Goal: Entertainment & Leisure: Browse casually

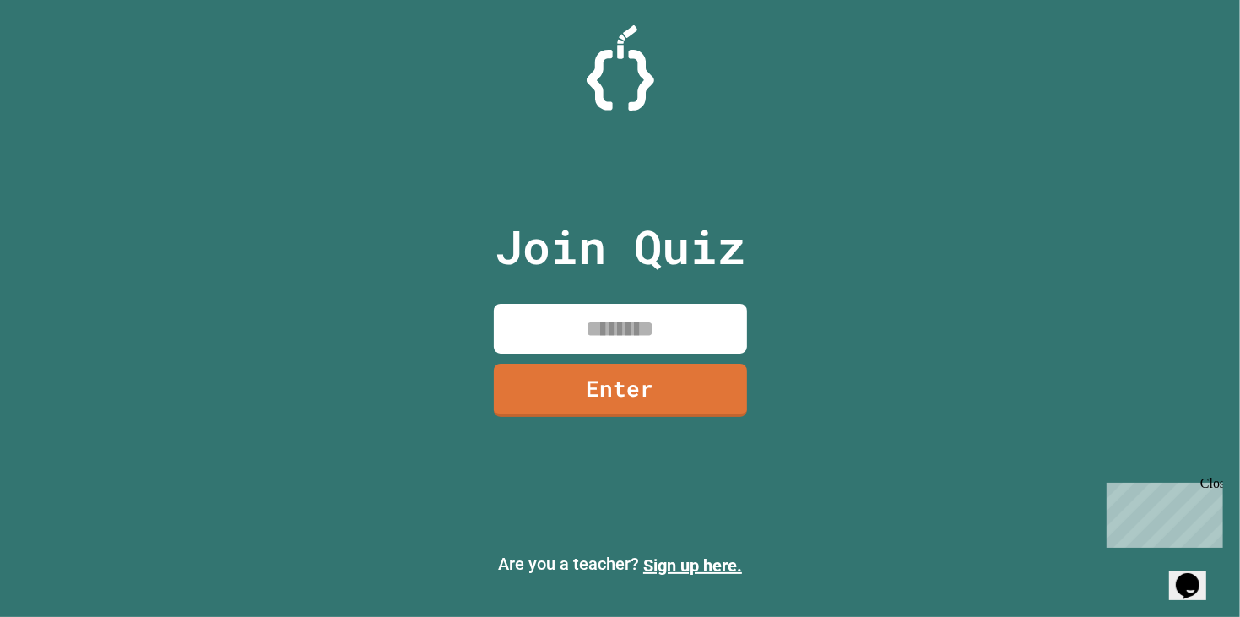
click at [653, 334] on input at bounding box center [620, 329] width 253 height 50
type input "********"
click at [576, 372] on link "Enter" at bounding box center [620, 389] width 256 height 54
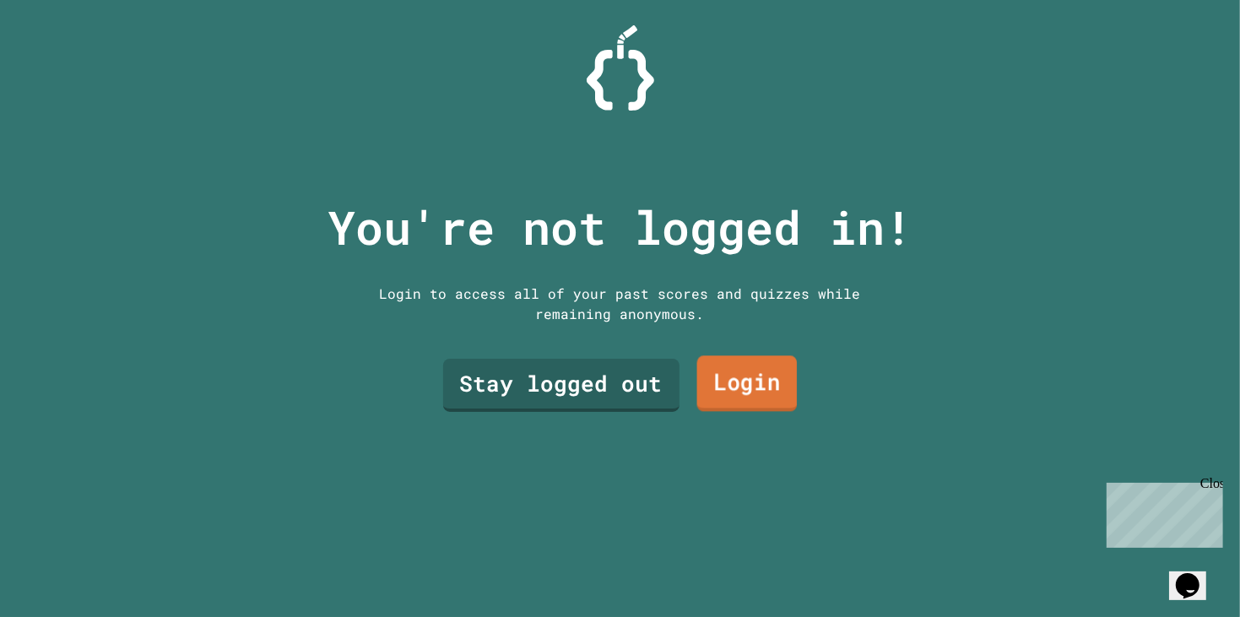
click at [723, 377] on link "Login" at bounding box center [746, 384] width 100 height 56
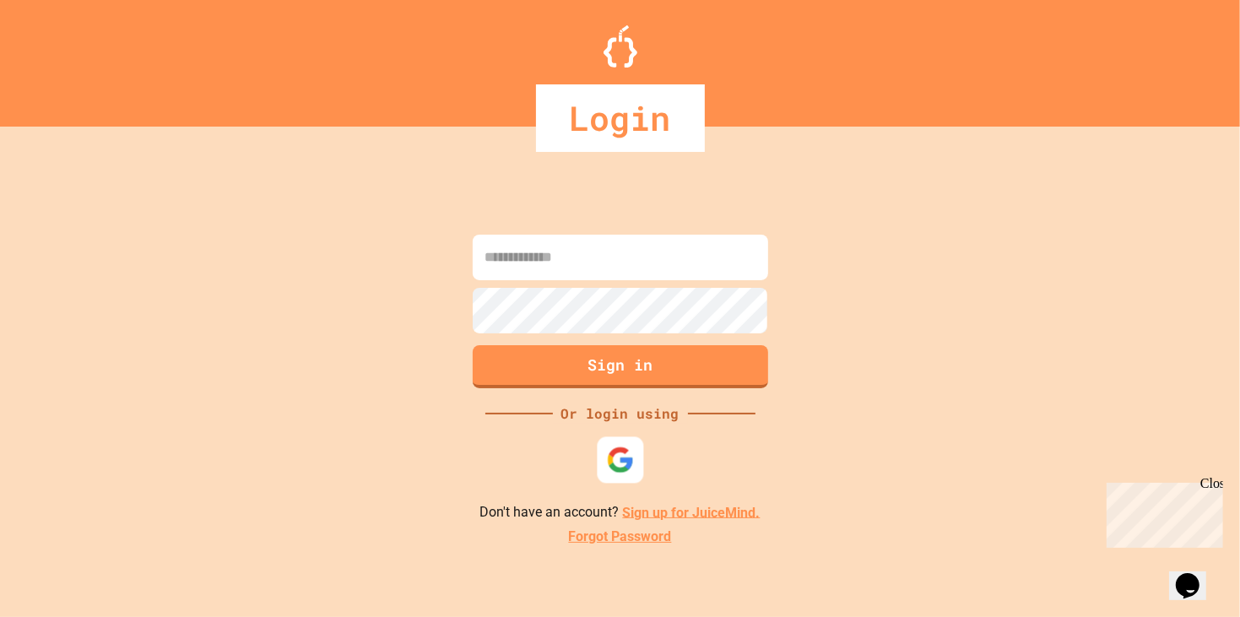
click at [631, 451] on img at bounding box center [620, 460] width 28 height 28
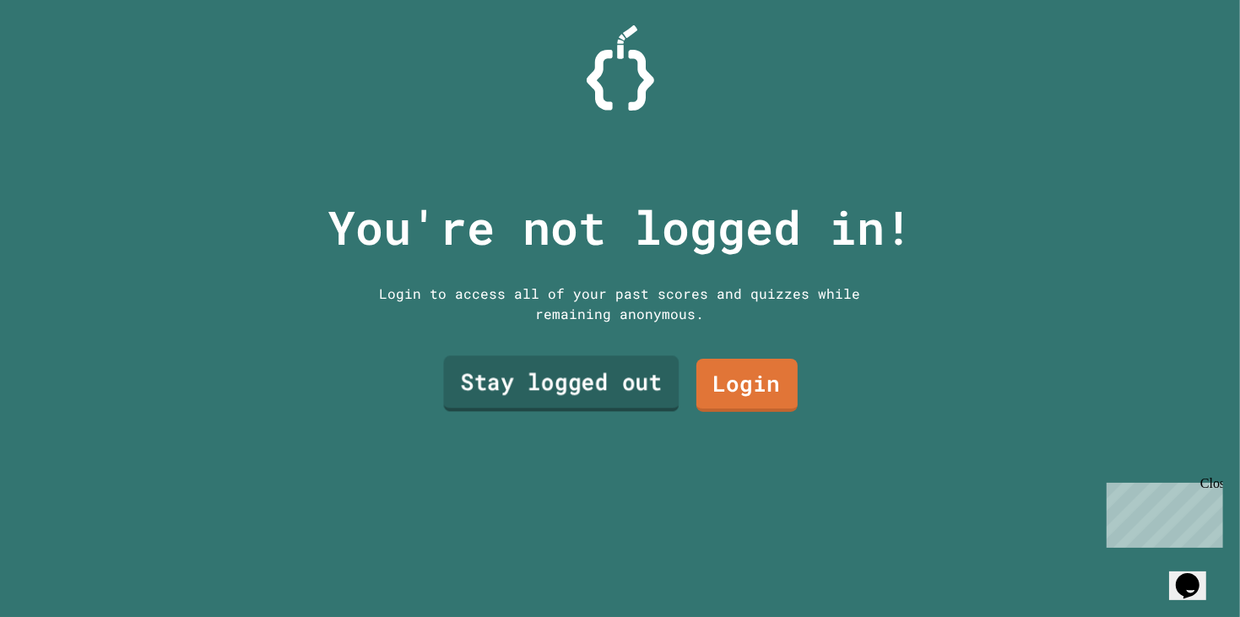
click at [506, 377] on link "Stay logged out" at bounding box center [561, 384] width 236 height 56
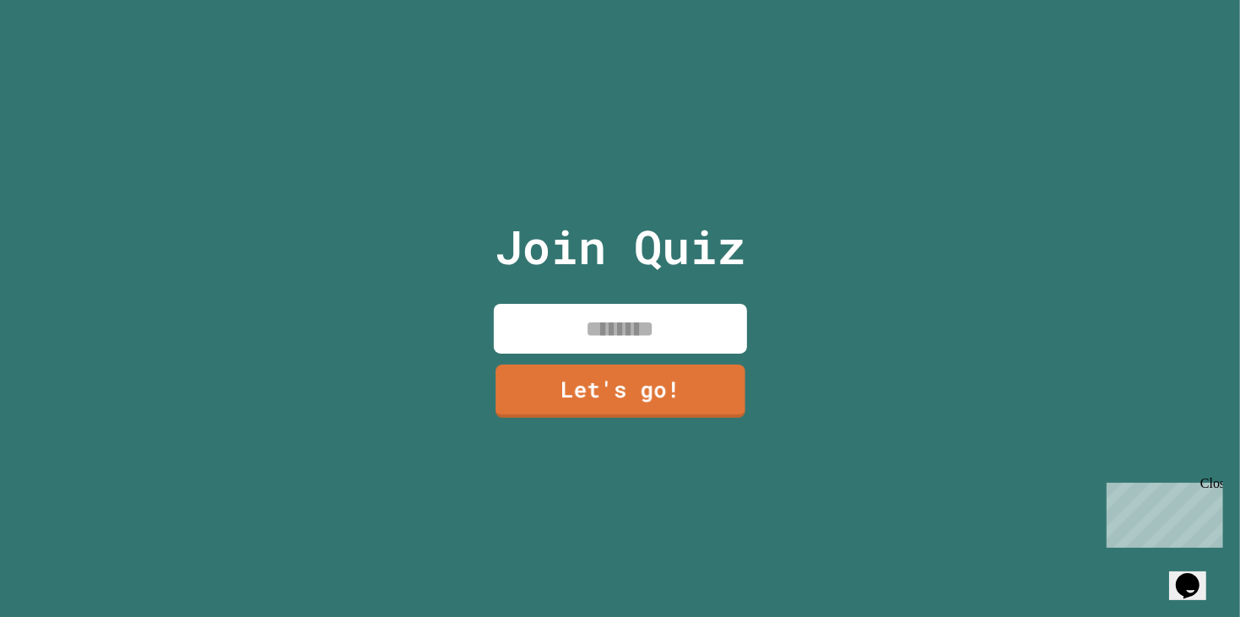
click at [542, 344] on input at bounding box center [620, 329] width 253 height 50
type input "*"
type input "*****"
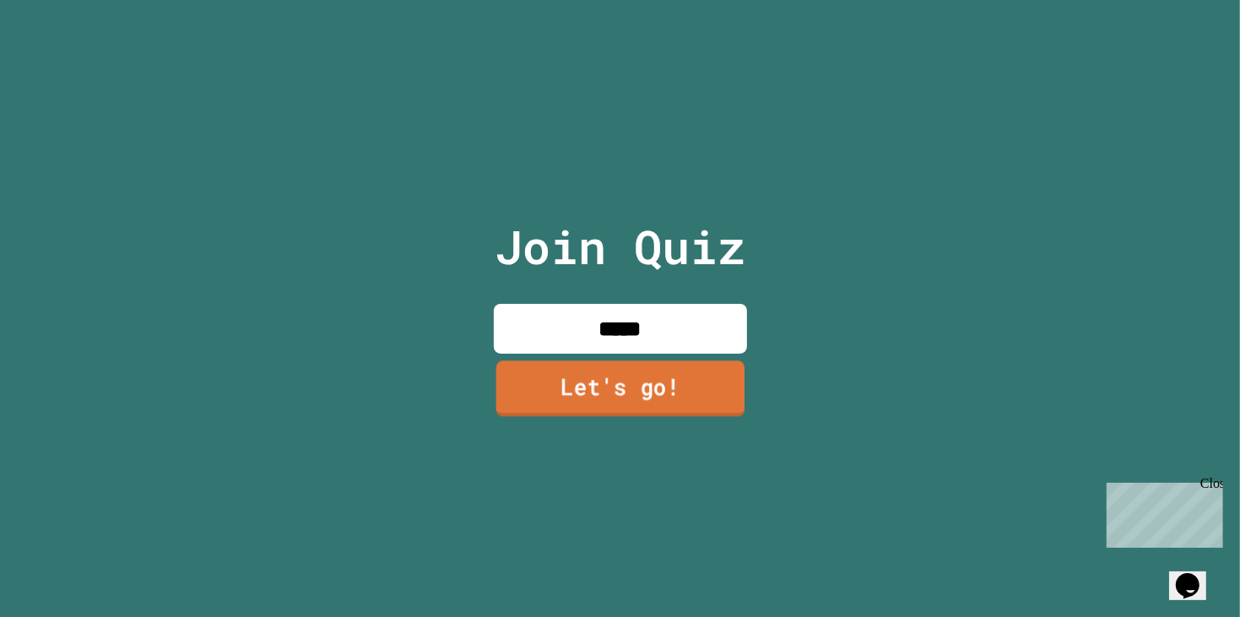
click at [566, 407] on link "Let's go!" at bounding box center [620, 388] width 248 height 56
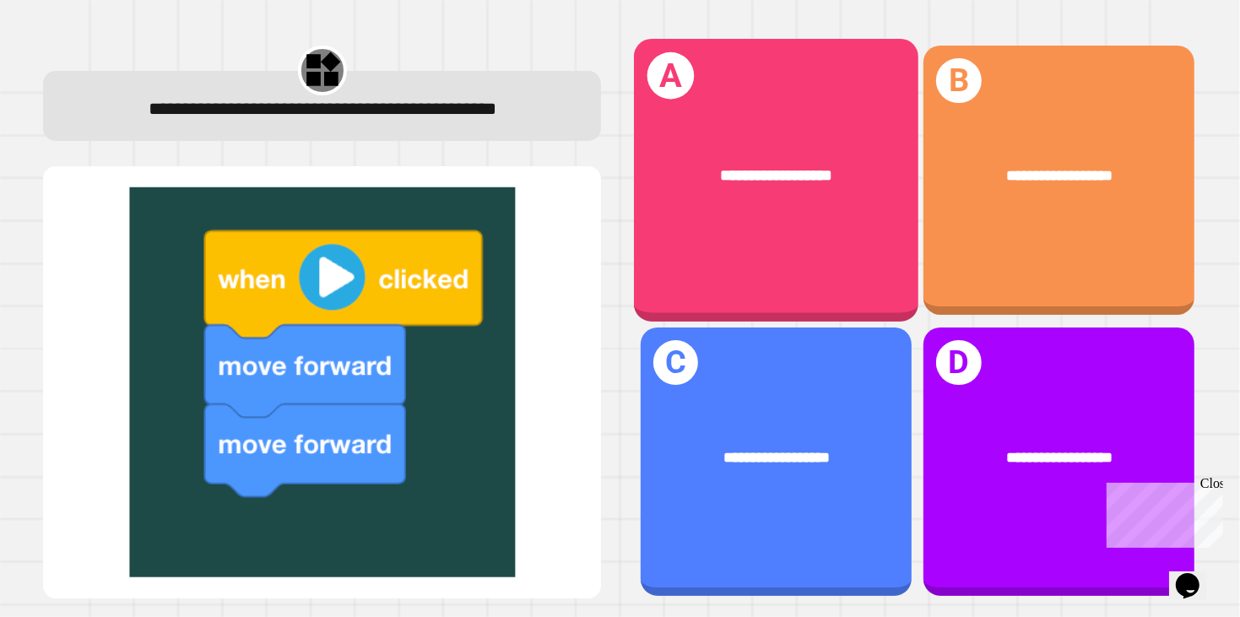
click at [734, 160] on div "**********" at bounding box center [776, 176] width 285 height 88
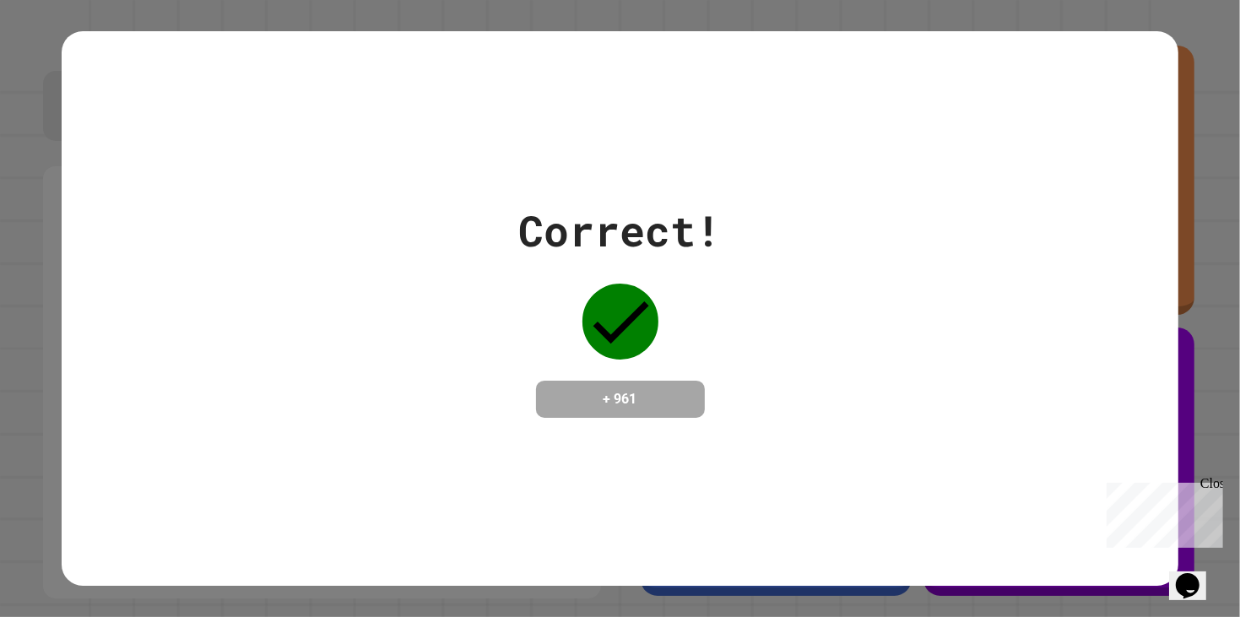
click at [603, 467] on div "Correct! + 961" at bounding box center [620, 308] width 1116 height 555
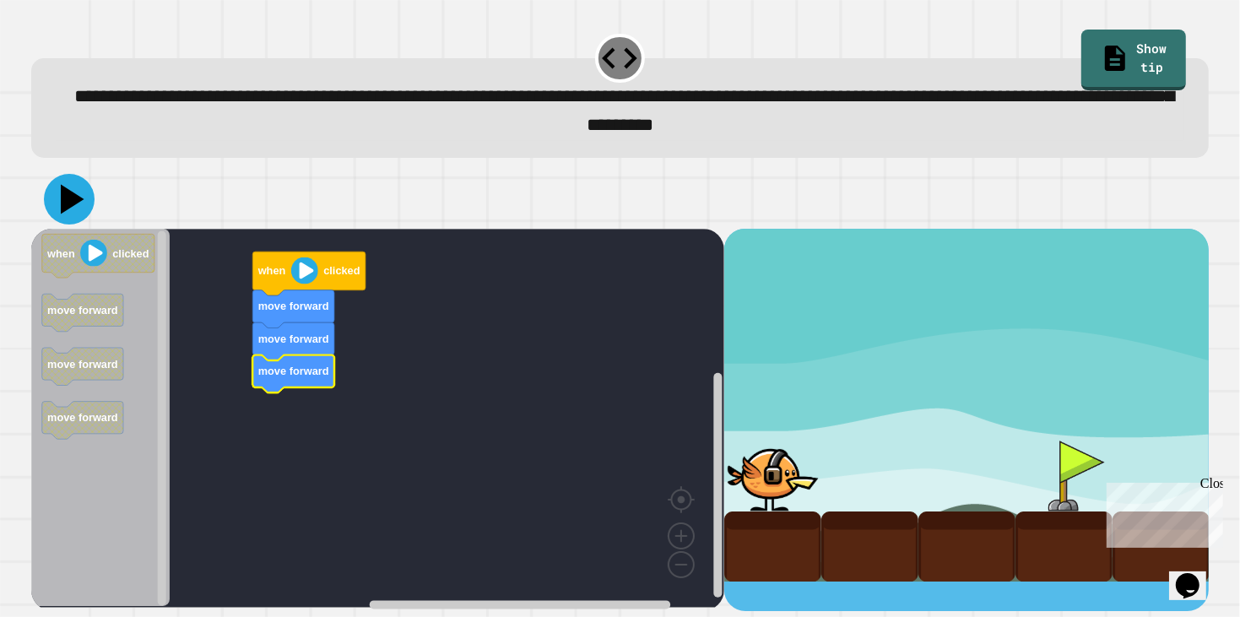
click at [79, 209] on icon at bounding box center [69, 199] width 51 height 51
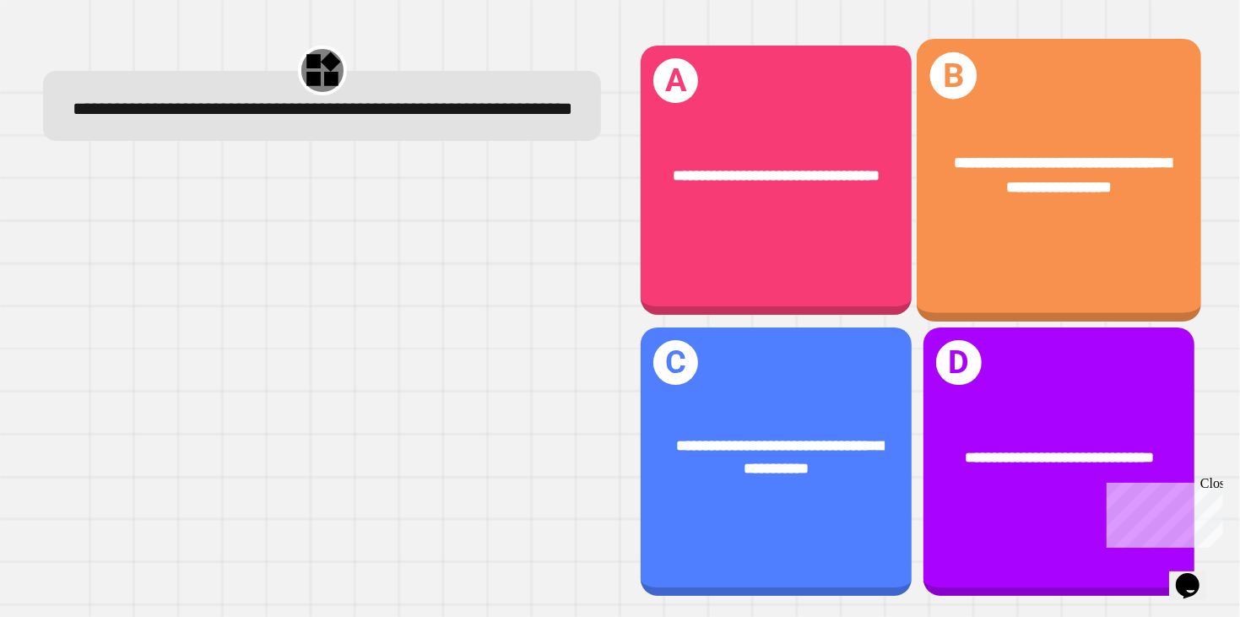
click at [1002, 229] on div "**********" at bounding box center [1059, 175] width 285 height 111
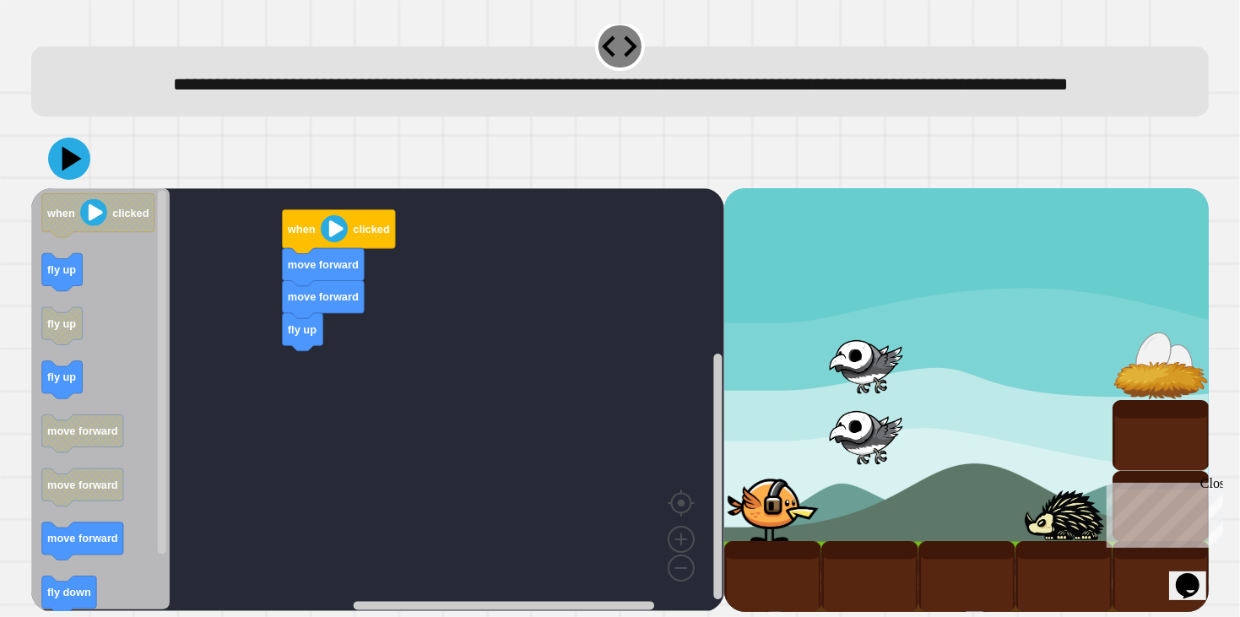
scroll to position [44, 0]
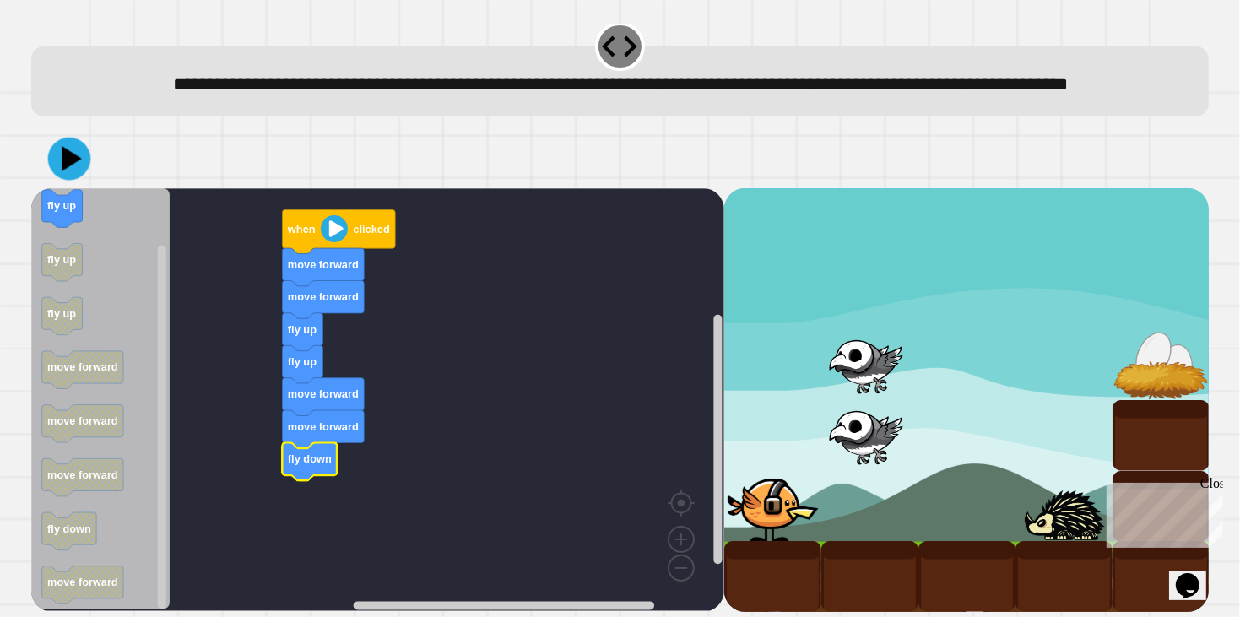
click at [80, 163] on icon at bounding box center [68, 159] width 43 height 43
click at [69, 143] on icon at bounding box center [69, 158] width 47 height 47
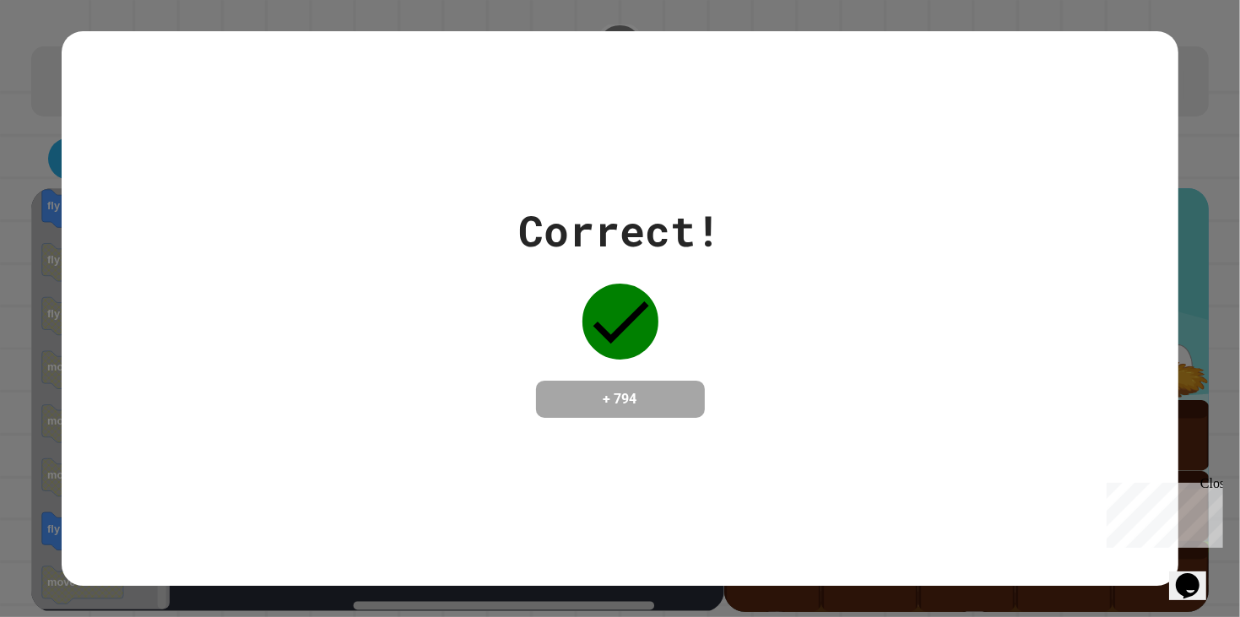
click at [69, 143] on div "Correct! + 794" at bounding box center [620, 308] width 1116 height 555
click at [1, 73] on div "Correct! + 794" at bounding box center [620, 308] width 1240 height 617
click at [3, 77] on div "Correct! + 794" at bounding box center [620, 308] width 1240 height 617
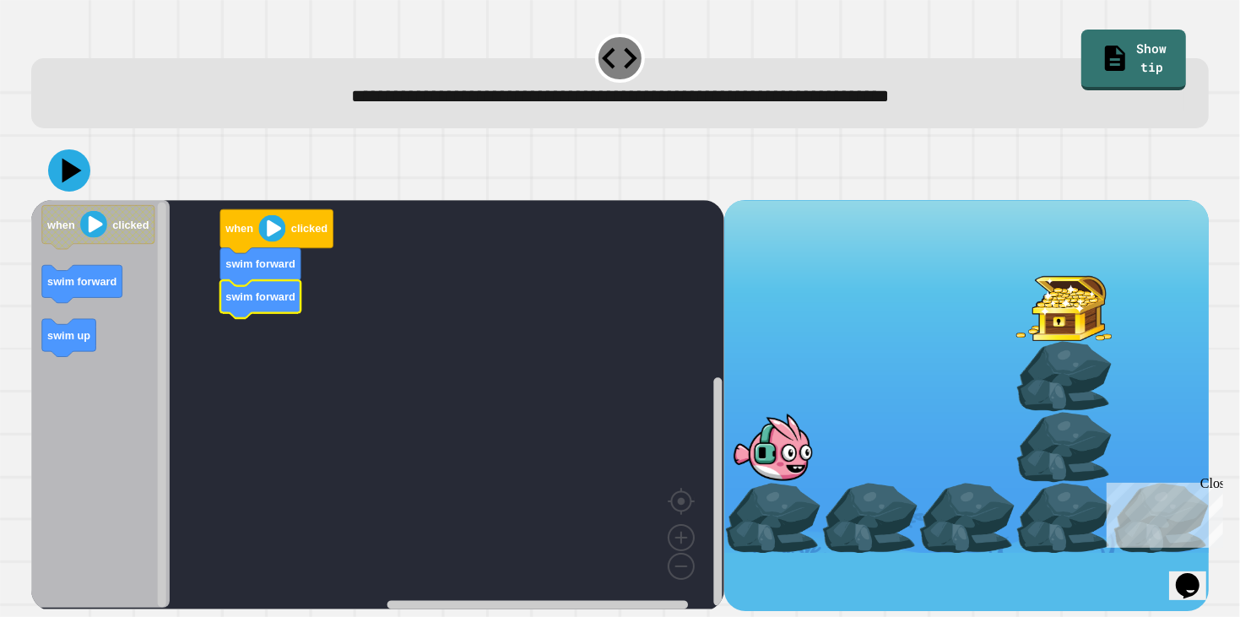
click at [101, 333] on icon "Blockly Workspace" at bounding box center [100, 404] width 139 height 409
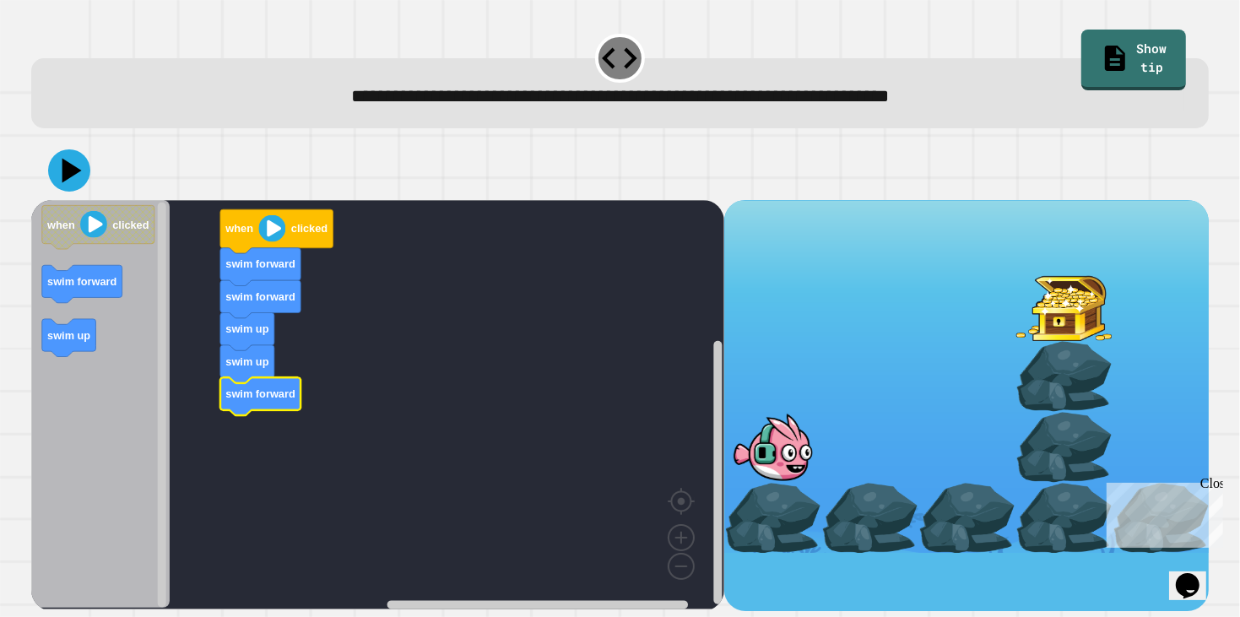
click at [273, 240] on image "Blockly Workspace" at bounding box center [271, 228] width 27 height 27
click at [270, 232] on image "Blockly Workspace" at bounding box center [271, 228] width 27 height 27
click at [79, 168] on icon at bounding box center [69, 171] width 44 height 44
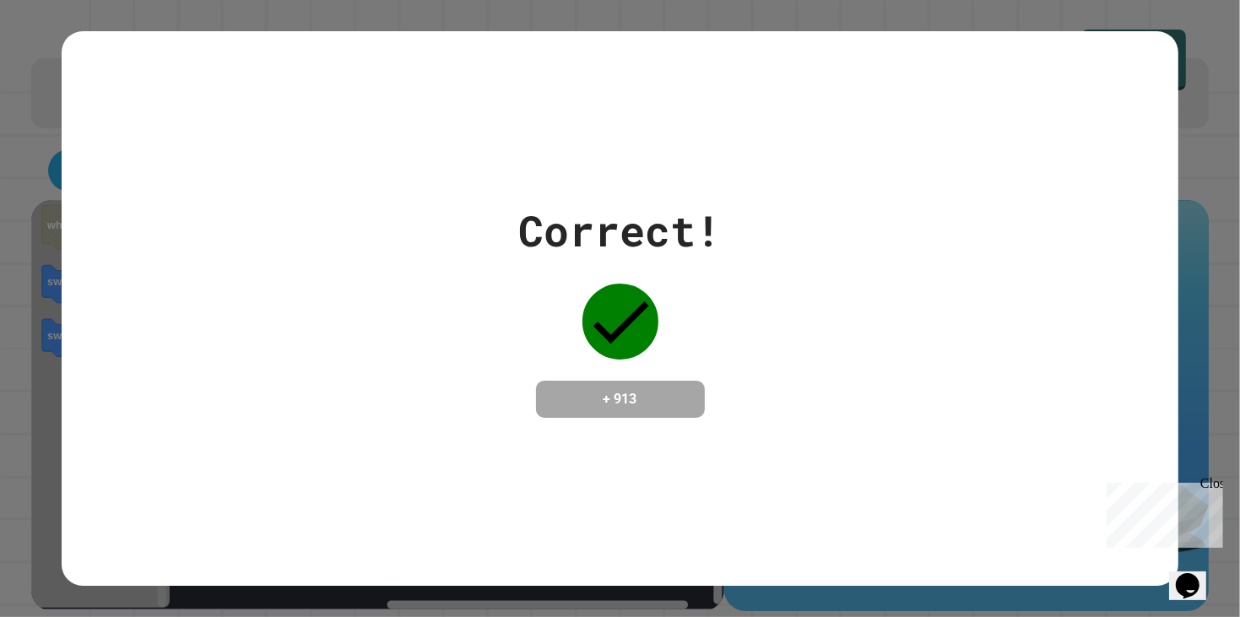
drag, startPoint x: 264, startPoint y: 180, endPoint x: 185, endPoint y: 172, distance: 79.7
click at [187, 173] on div "Correct! + 913" at bounding box center [620, 308] width 1116 height 555
click at [69, 377] on div "Correct! + 913" at bounding box center [620, 308] width 1116 height 219
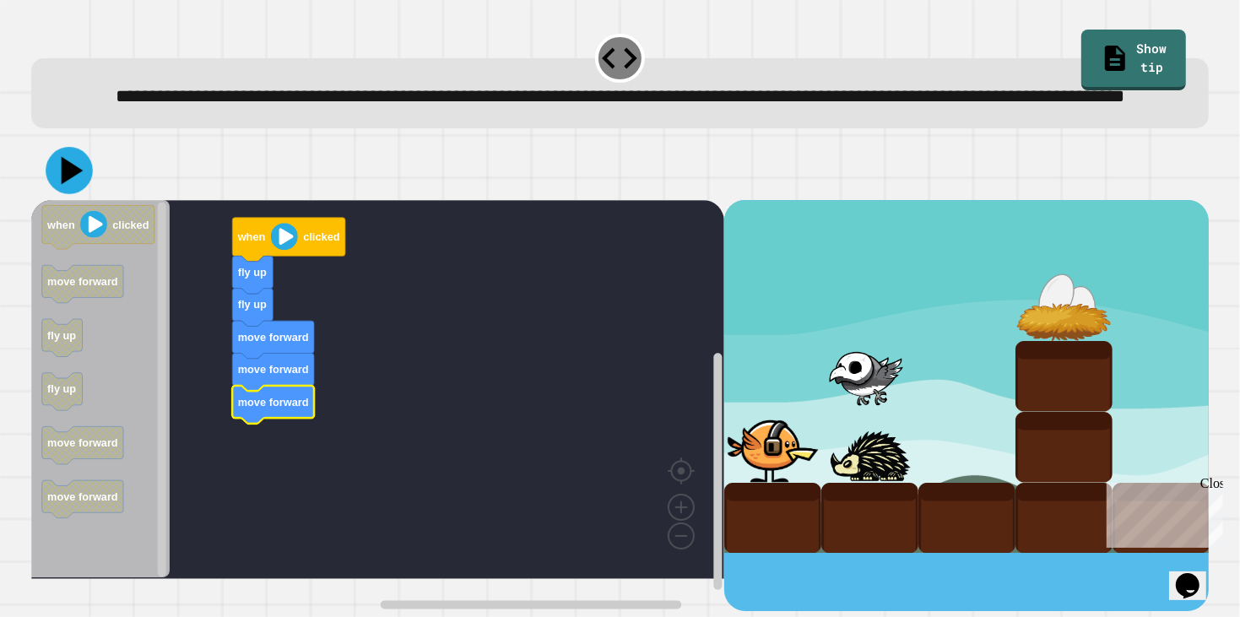
click at [70, 194] on icon at bounding box center [69, 170] width 47 height 47
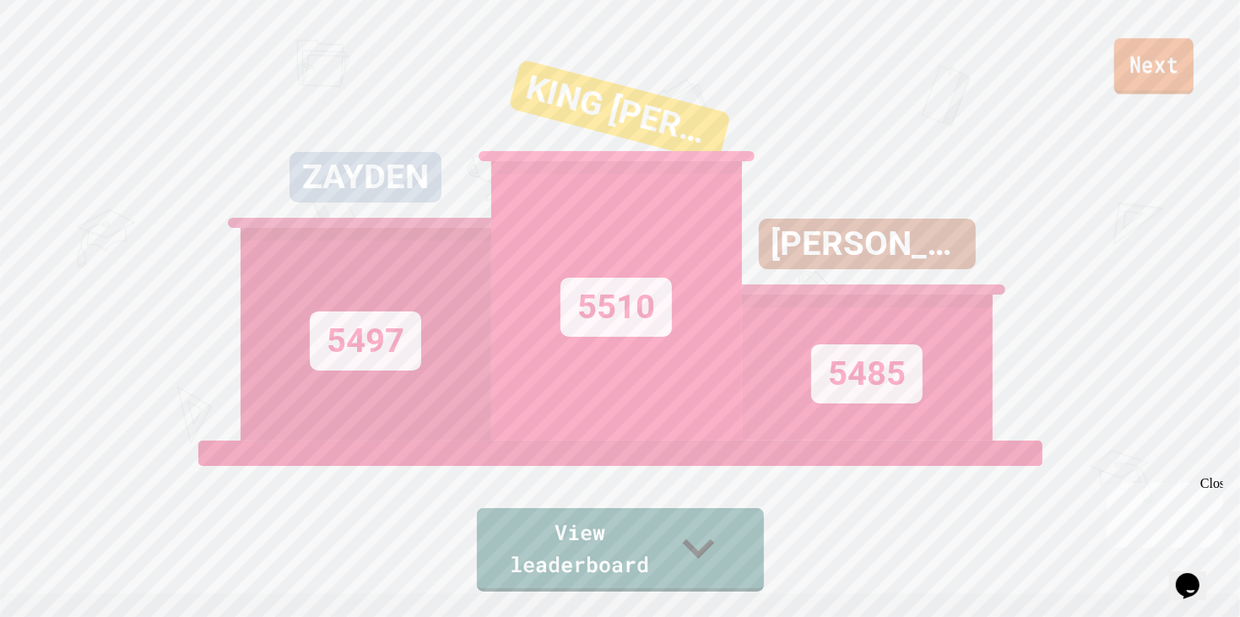
click at [1155, 75] on link "Next" at bounding box center [1153, 66] width 79 height 56
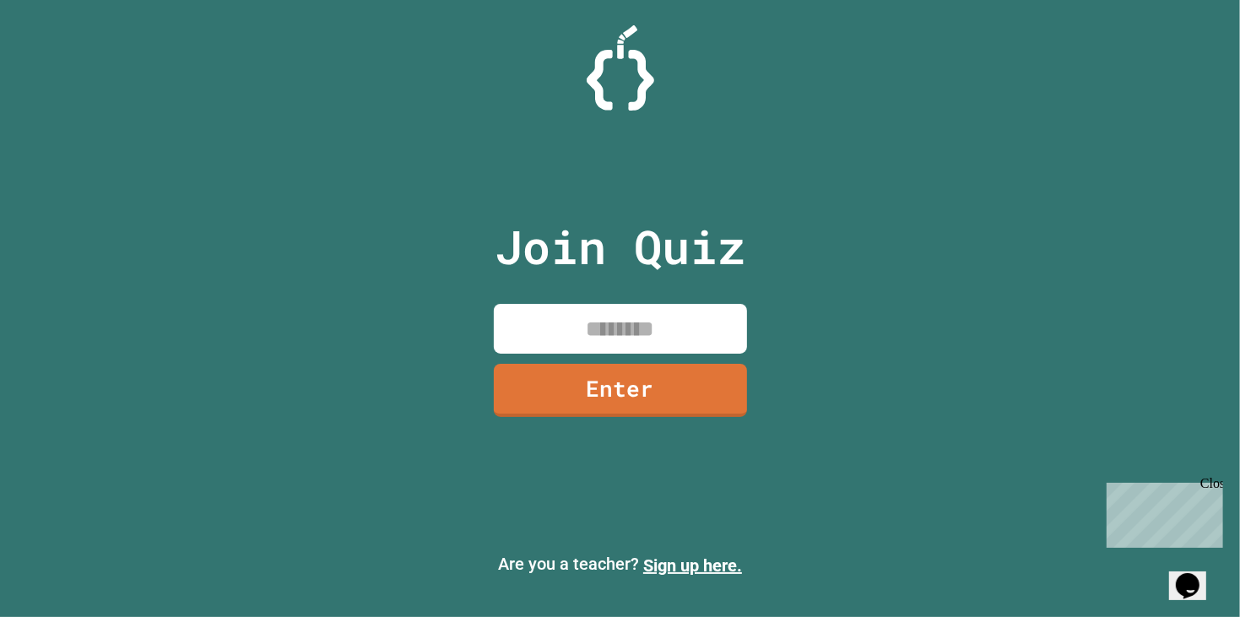
click at [614, 333] on input at bounding box center [620, 329] width 253 height 50
type input "********"
click at [617, 401] on link "Enter" at bounding box center [620, 388] width 251 height 56
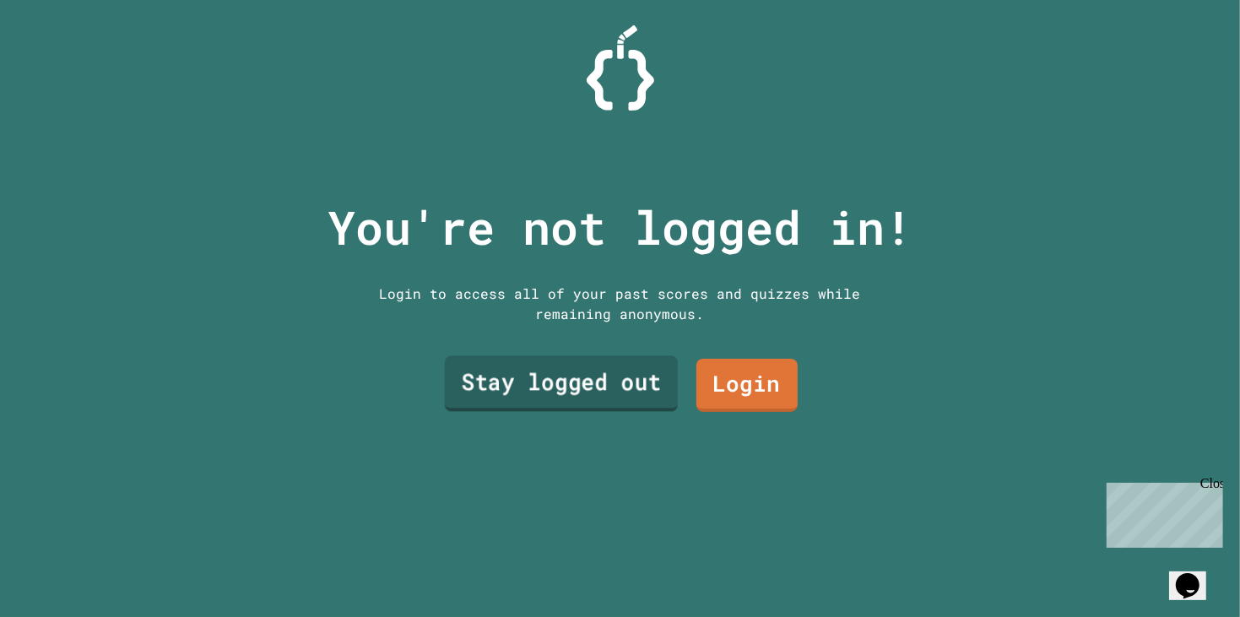
click at [608, 387] on link "Stay logged out" at bounding box center [560, 384] width 233 height 56
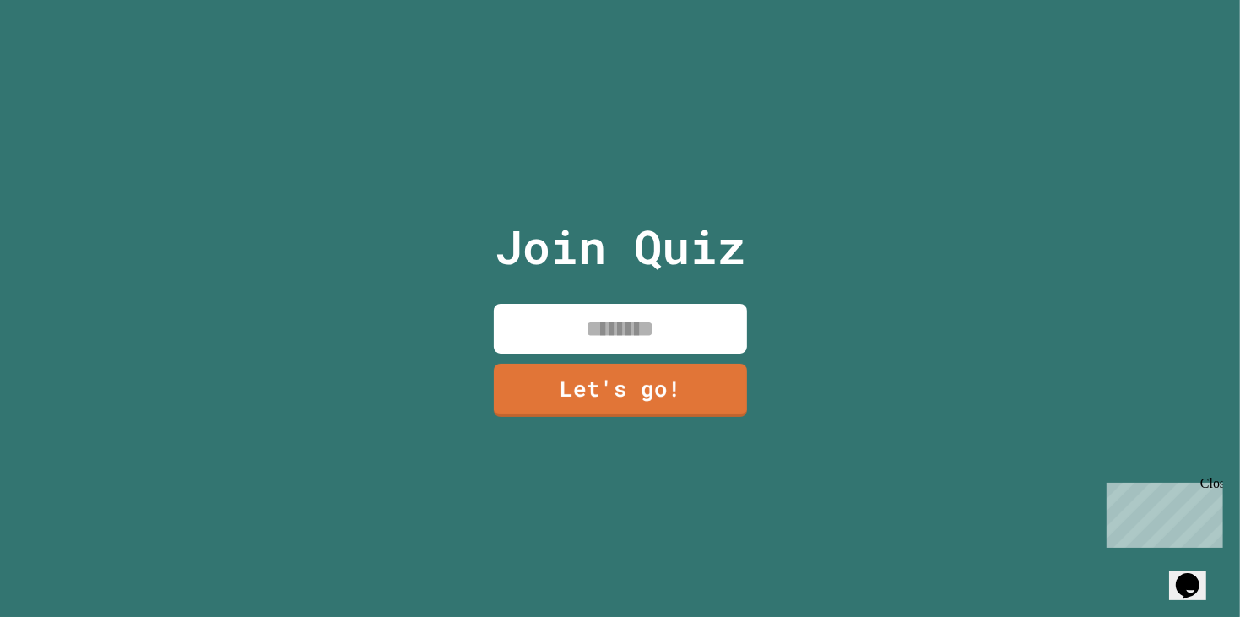
click at [622, 319] on input at bounding box center [620, 329] width 253 height 50
type input "*"
type input "**********"
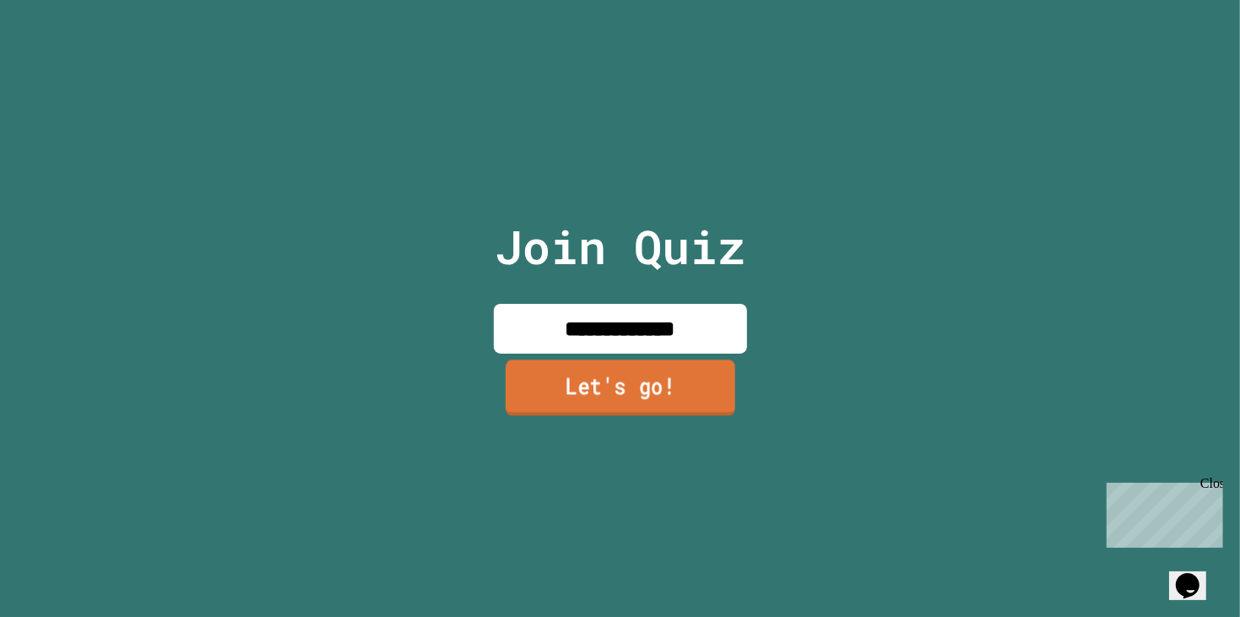
click at [594, 395] on link "Let's go!" at bounding box center [621, 388] width 230 height 56
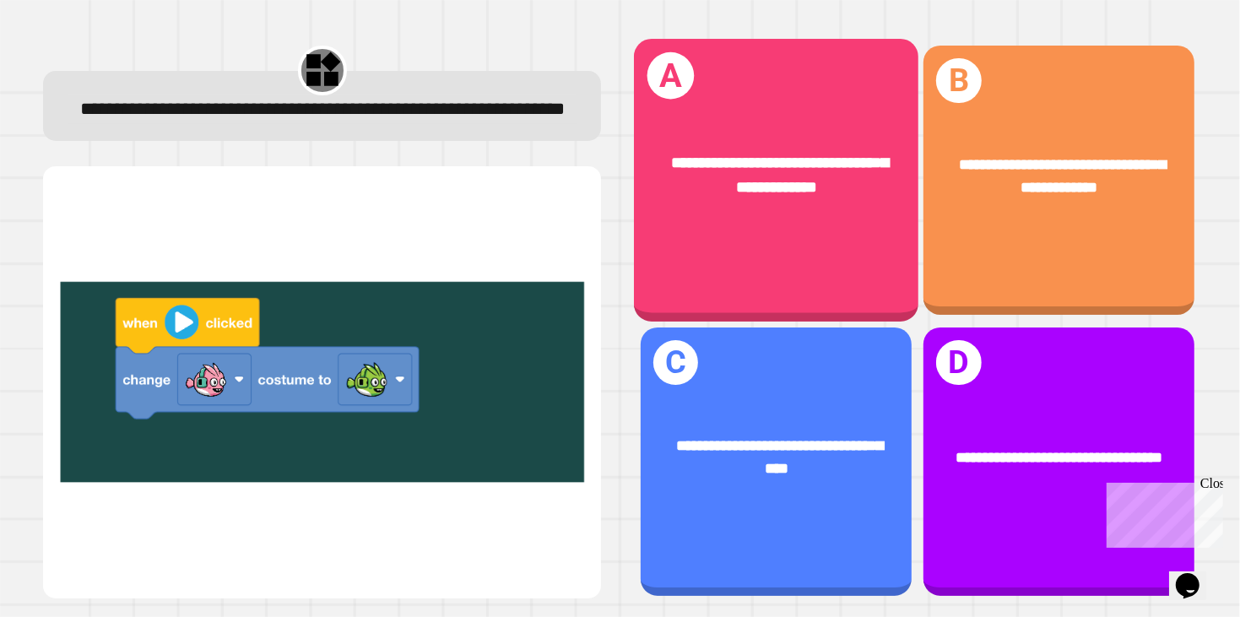
click at [749, 236] on div "**********" at bounding box center [776, 180] width 285 height 283
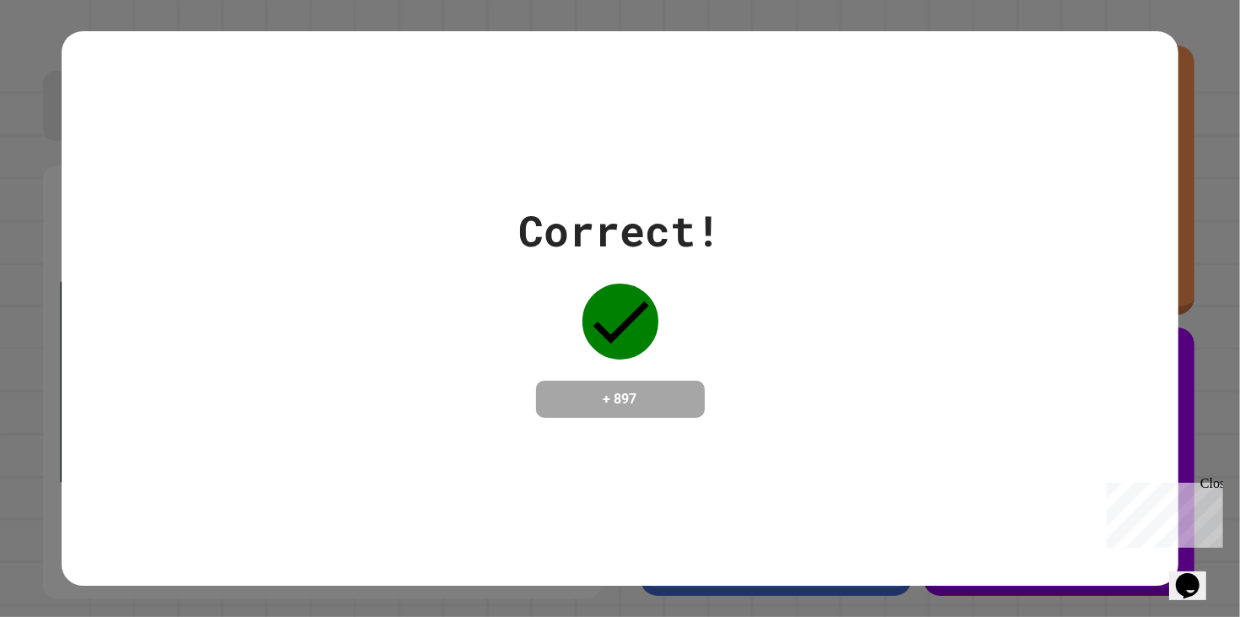
click at [313, 314] on div "Correct! + 897" at bounding box center [620, 308] width 1116 height 219
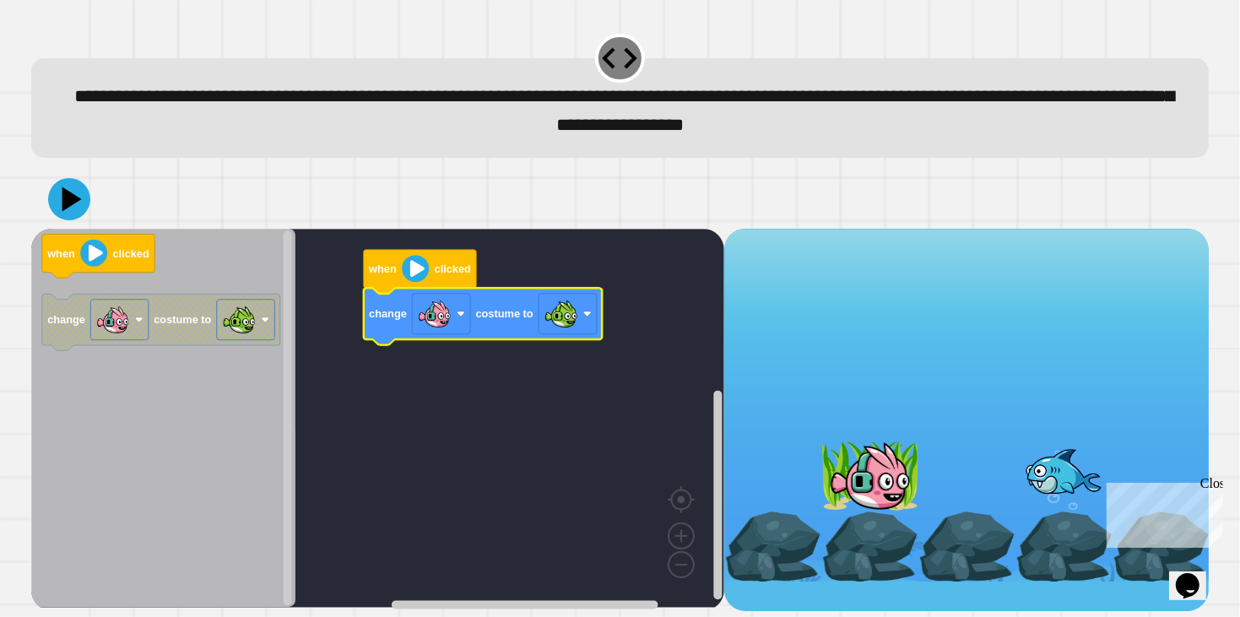
click at [90, 210] on div at bounding box center [620, 199] width 1179 height 59
click at [80, 205] on icon at bounding box center [69, 199] width 42 height 42
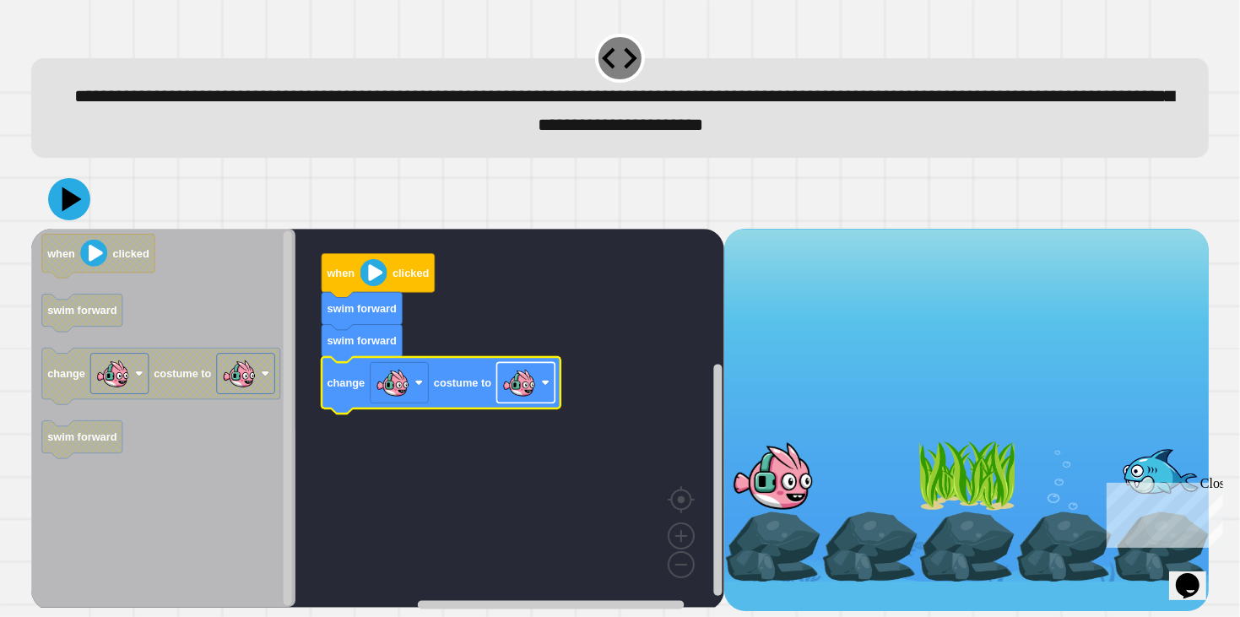
click at [508, 380] on image "Blockly Workspace" at bounding box center [519, 383] width 34 height 34
click at [73, 201] on icon at bounding box center [71, 199] width 19 height 25
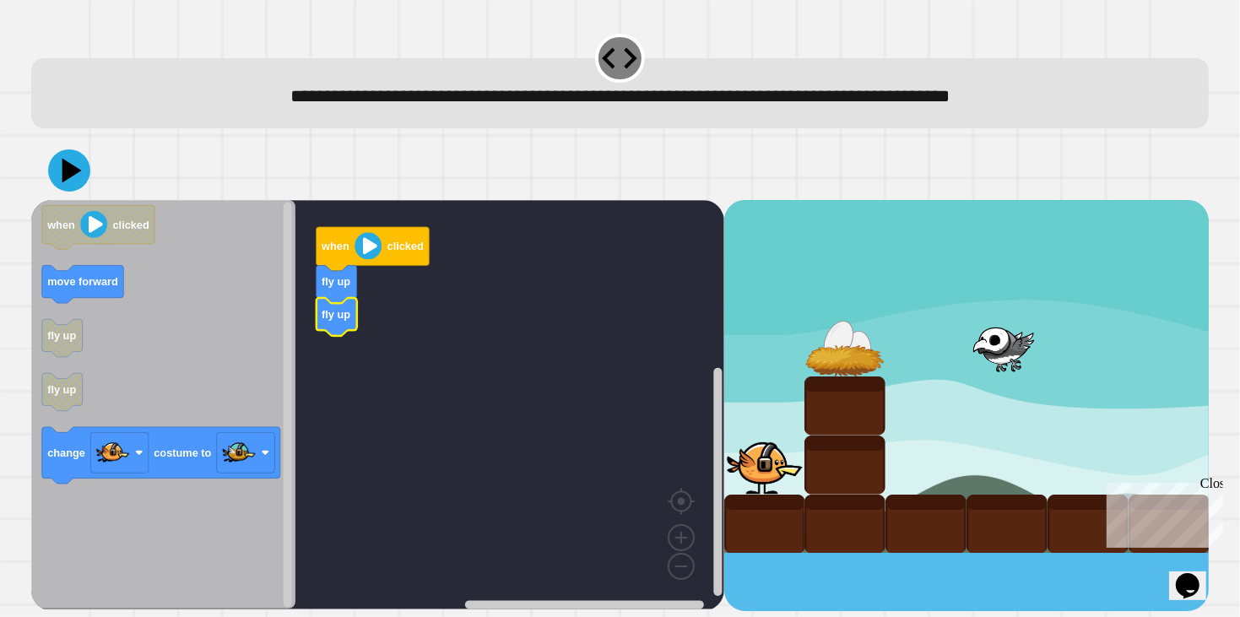
click at [265, 339] on icon "Blockly Workspace" at bounding box center [163, 404] width 265 height 409
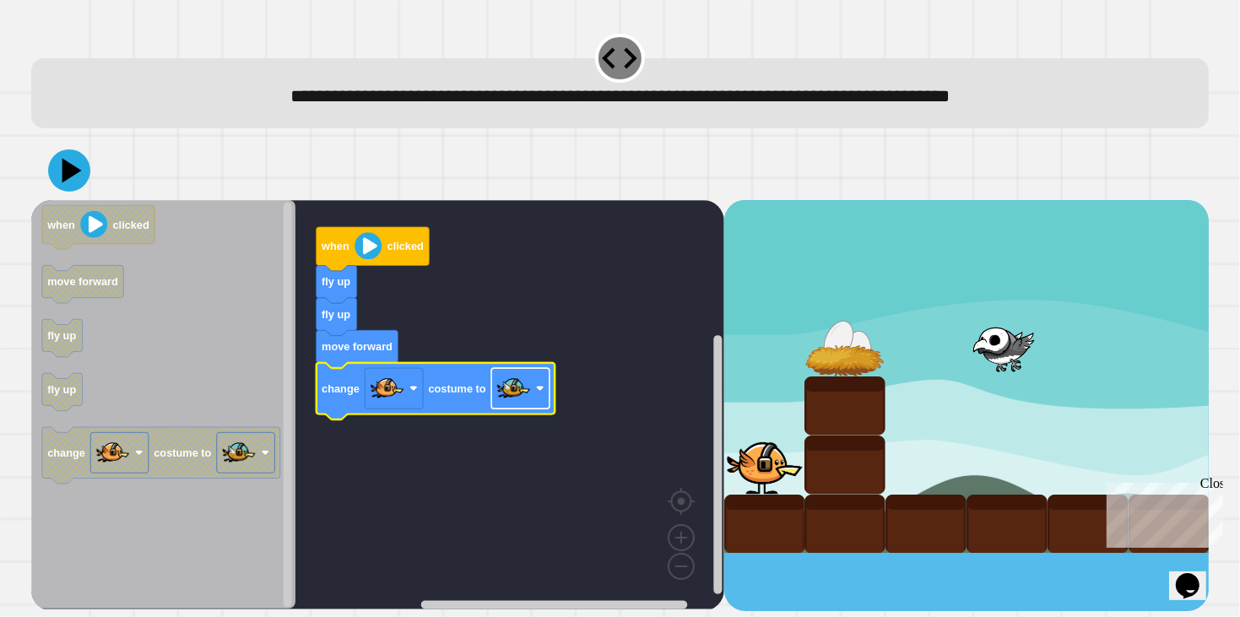
click at [520, 386] on image "Blockly Workspace" at bounding box center [513, 388] width 34 height 34
click at [76, 161] on icon at bounding box center [69, 170] width 42 height 42
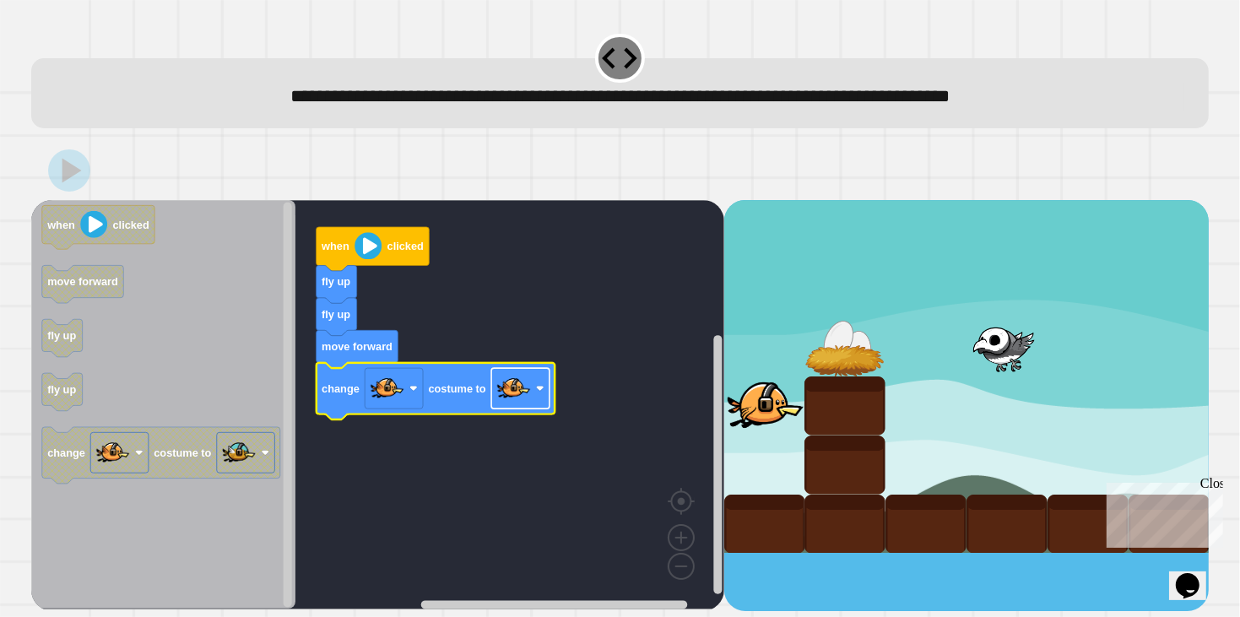
click at [502, 403] on image "Blockly Workspace" at bounding box center [513, 388] width 34 height 34
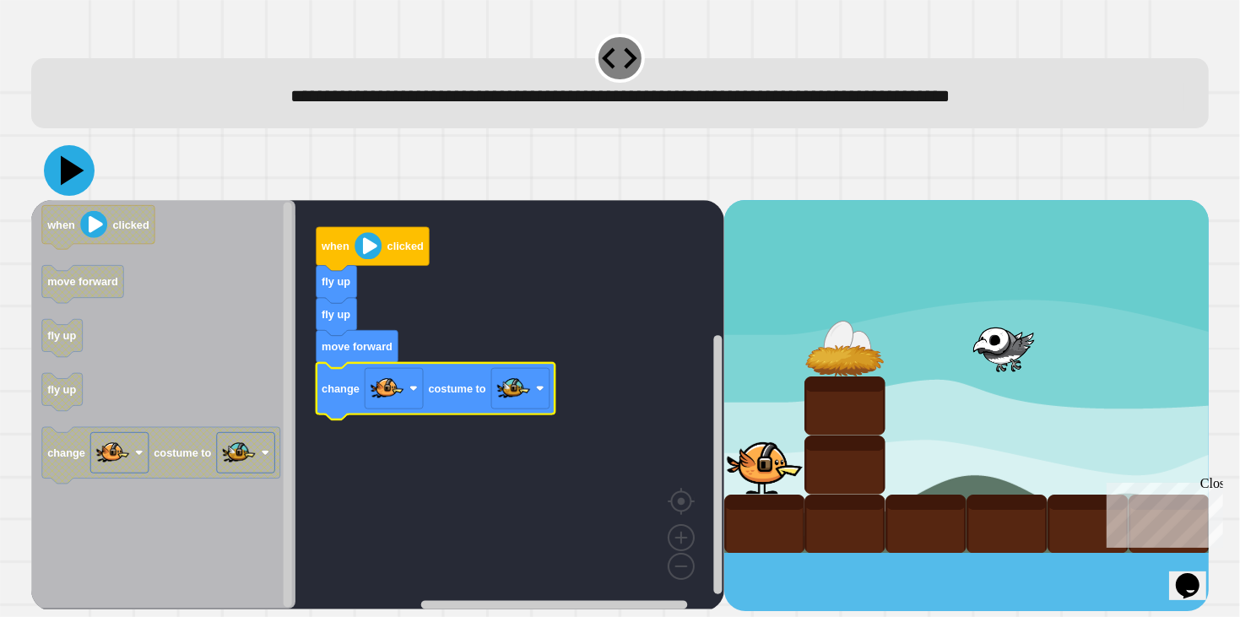
click at [79, 176] on icon at bounding box center [69, 170] width 51 height 51
click at [506, 395] on image "Blockly Workspace" at bounding box center [513, 388] width 34 height 34
click at [511, 387] on image "Blockly Workspace" at bounding box center [513, 388] width 34 height 34
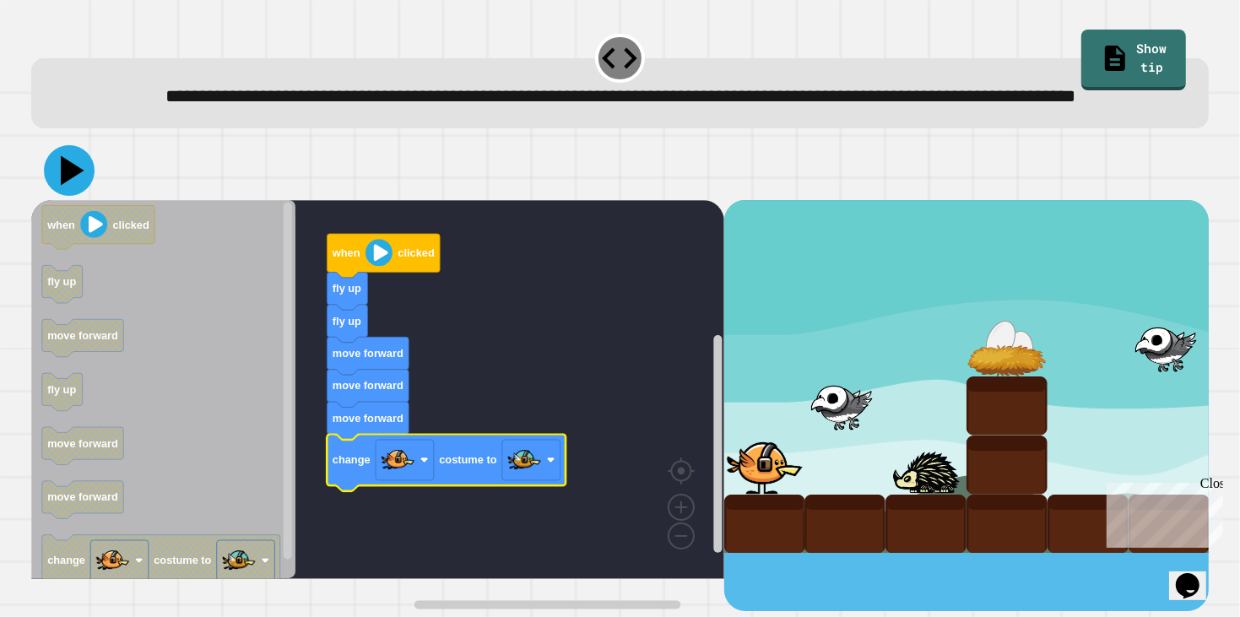
click at [73, 186] on icon at bounding box center [73, 171] width 24 height 30
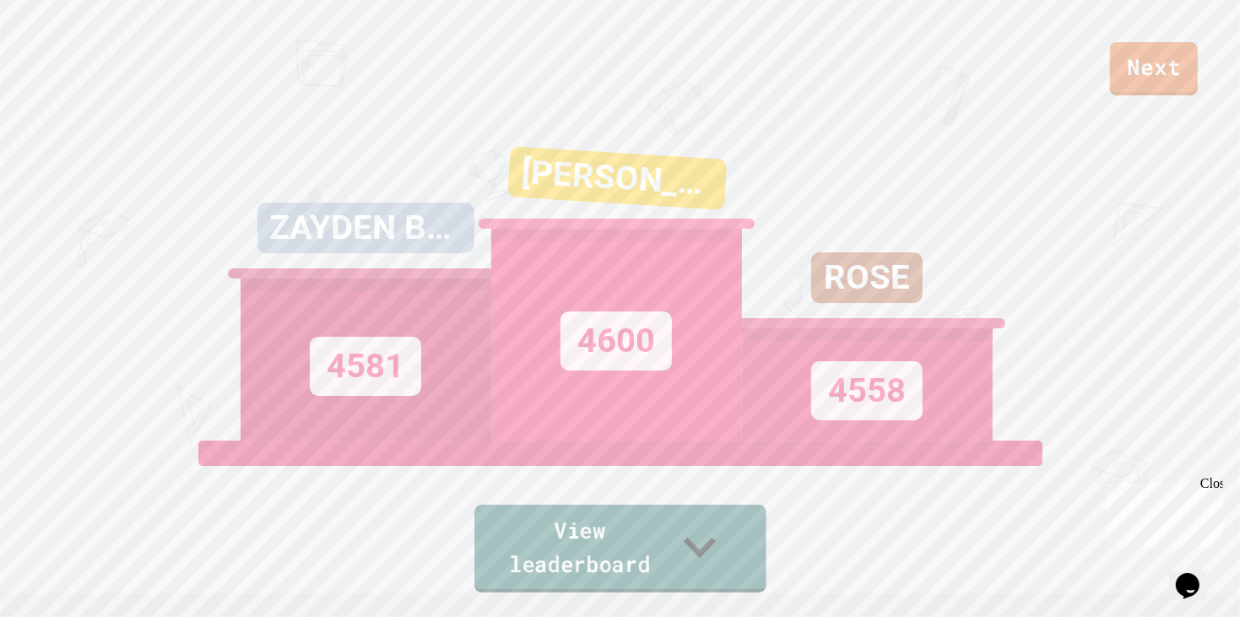
click at [588, 584] on link "View leaderboard" at bounding box center [619, 549] width 291 height 88
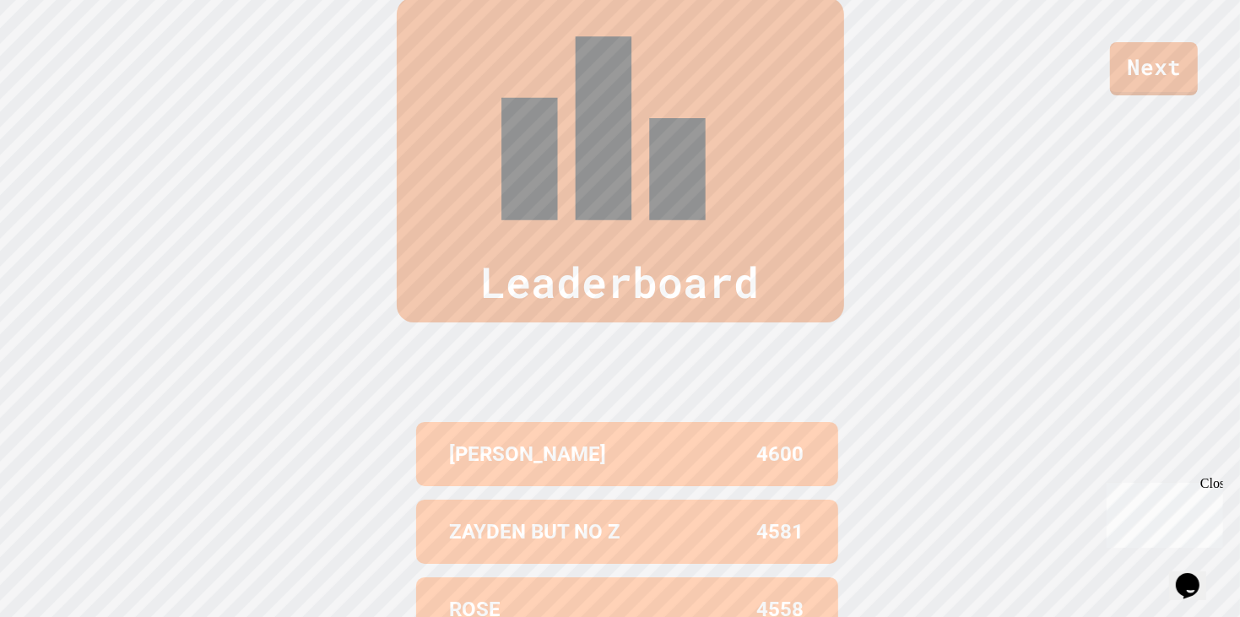
scroll to position [696, 0]
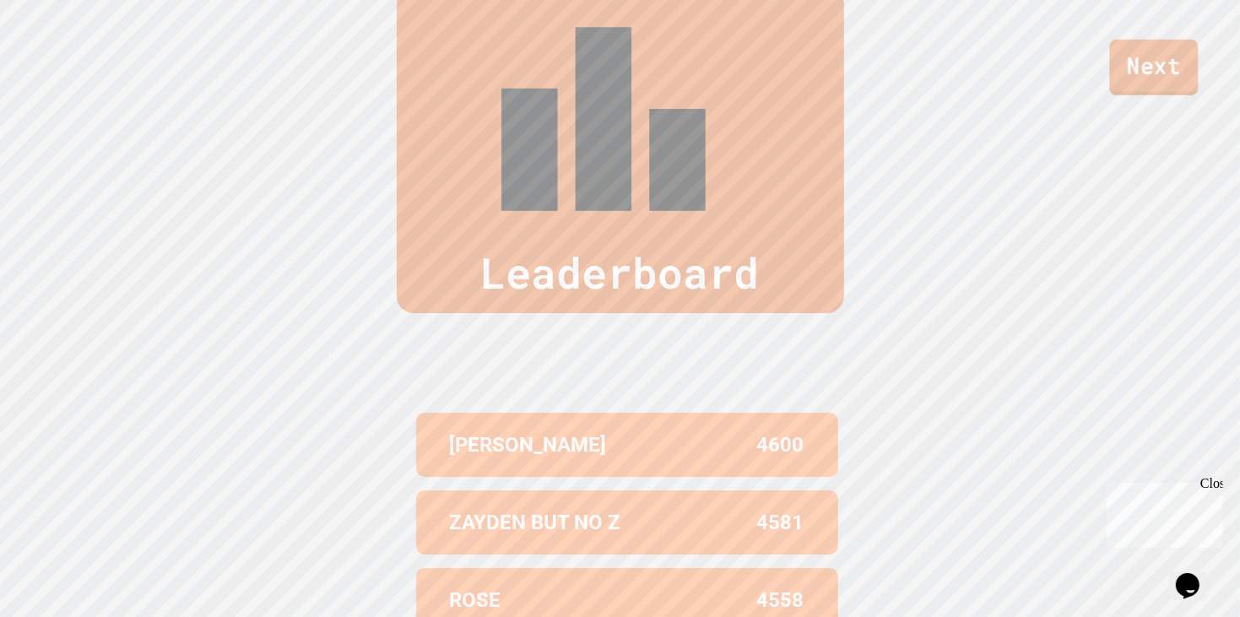
click at [1135, 56] on link "Next" at bounding box center [1154, 68] width 89 height 56
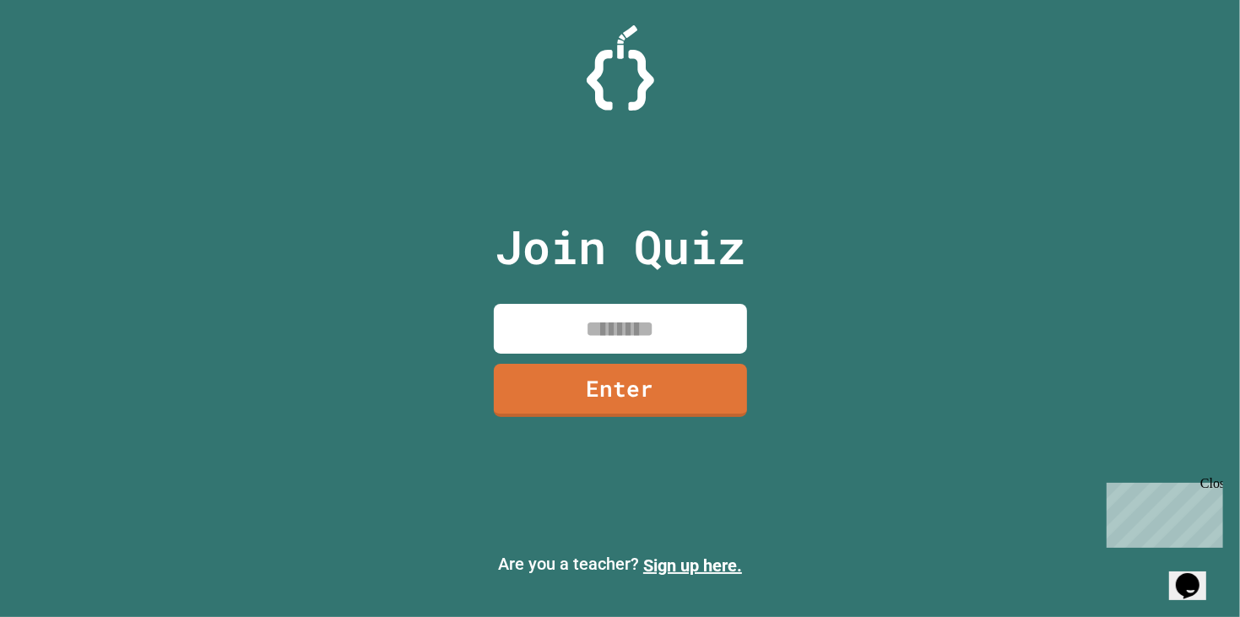
click at [593, 337] on input at bounding box center [620, 329] width 253 height 50
click at [693, 211] on div "Join Quiz Enter" at bounding box center [620, 308] width 285 height 533
click at [650, 333] on input at bounding box center [620, 329] width 253 height 50
type input "********"
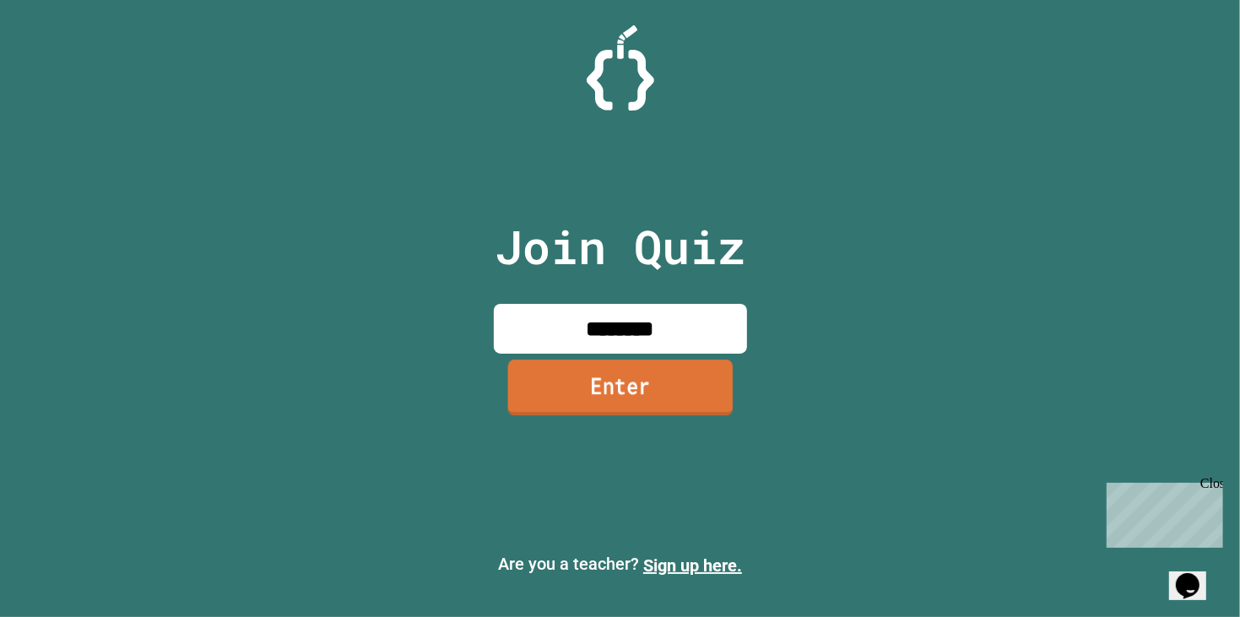
click at [696, 402] on link "Enter" at bounding box center [619, 388] width 225 height 56
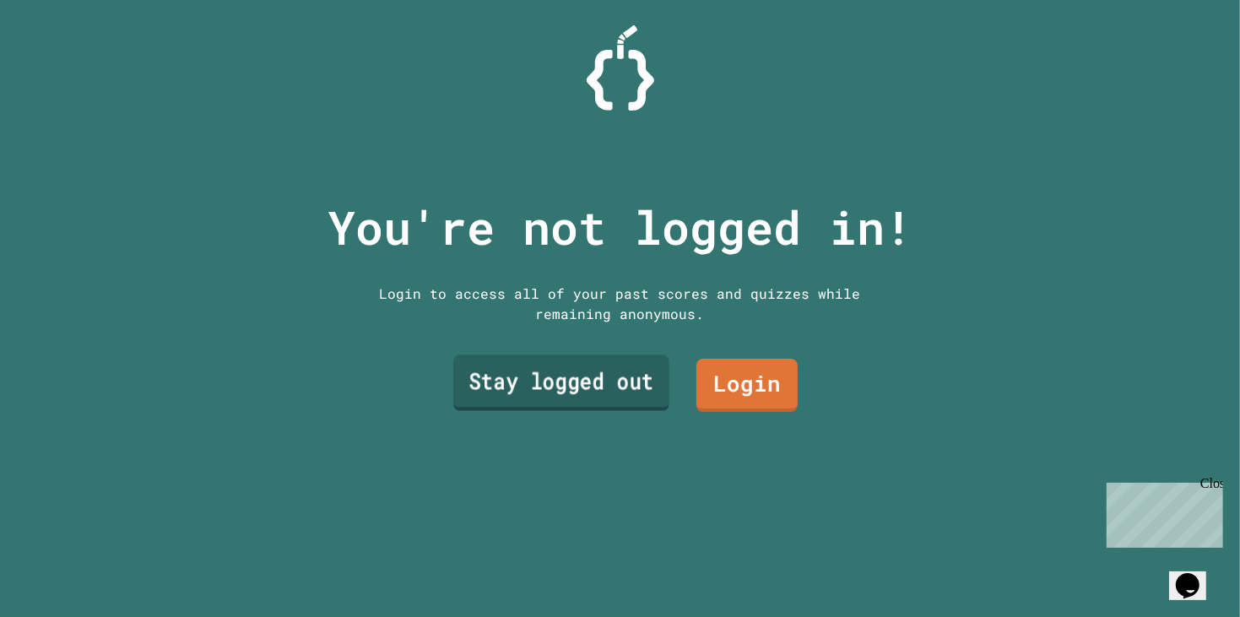
click at [552, 395] on link "Stay logged out" at bounding box center [561, 383] width 216 height 56
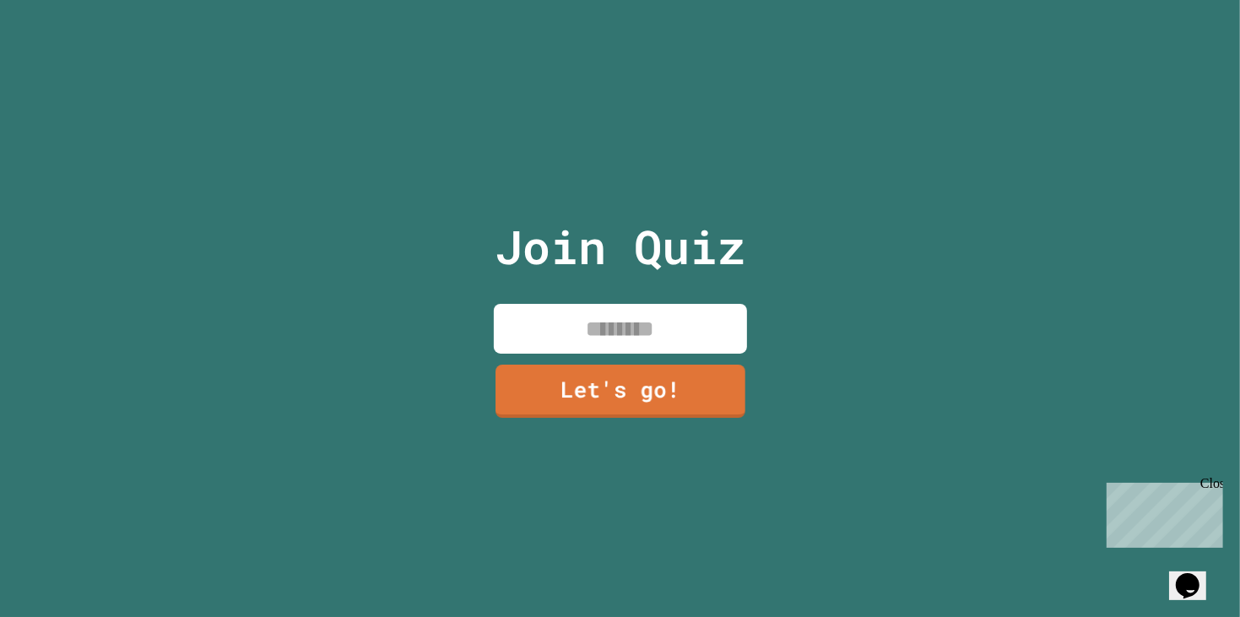
click at [563, 353] on input at bounding box center [620, 329] width 253 height 50
type input "*********"
click at [638, 373] on link "Let's go!" at bounding box center [620, 390] width 254 height 53
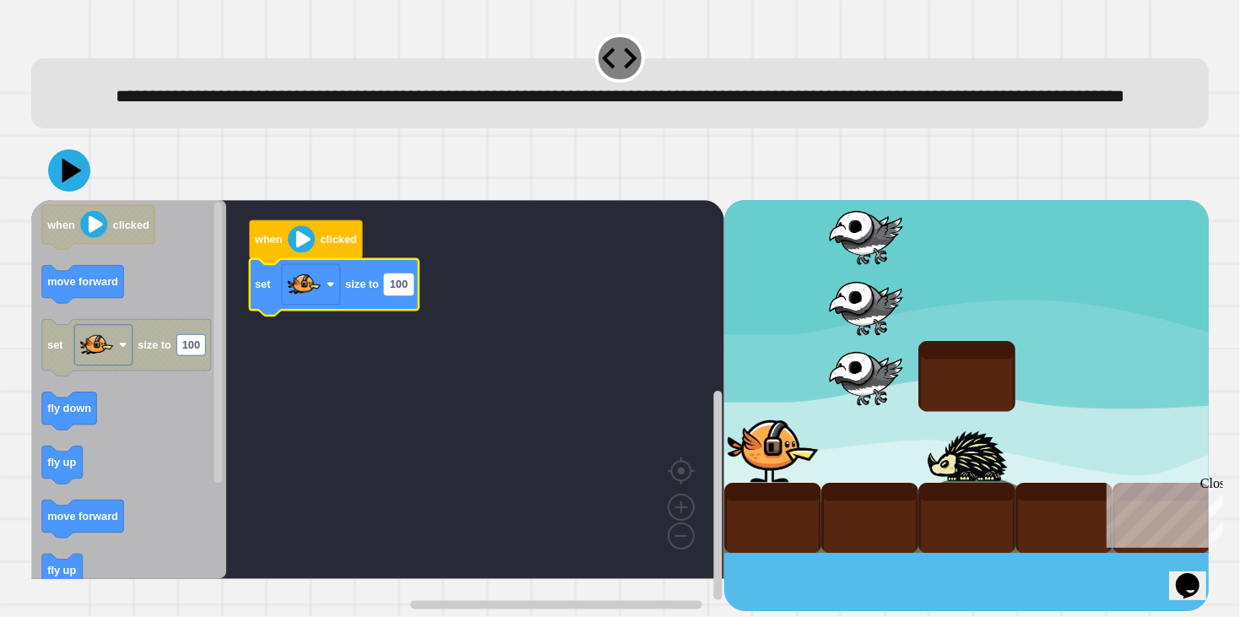
click at [405, 295] on rect "Blockly Workspace" at bounding box center [398, 284] width 29 height 21
click at [409, 321] on input "***" at bounding box center [398, 316] width 29 height 21
type input "***"
click at [482, 415] on rect "Blockly Workspace" at bounding box center [377, 389] width 693 height 379
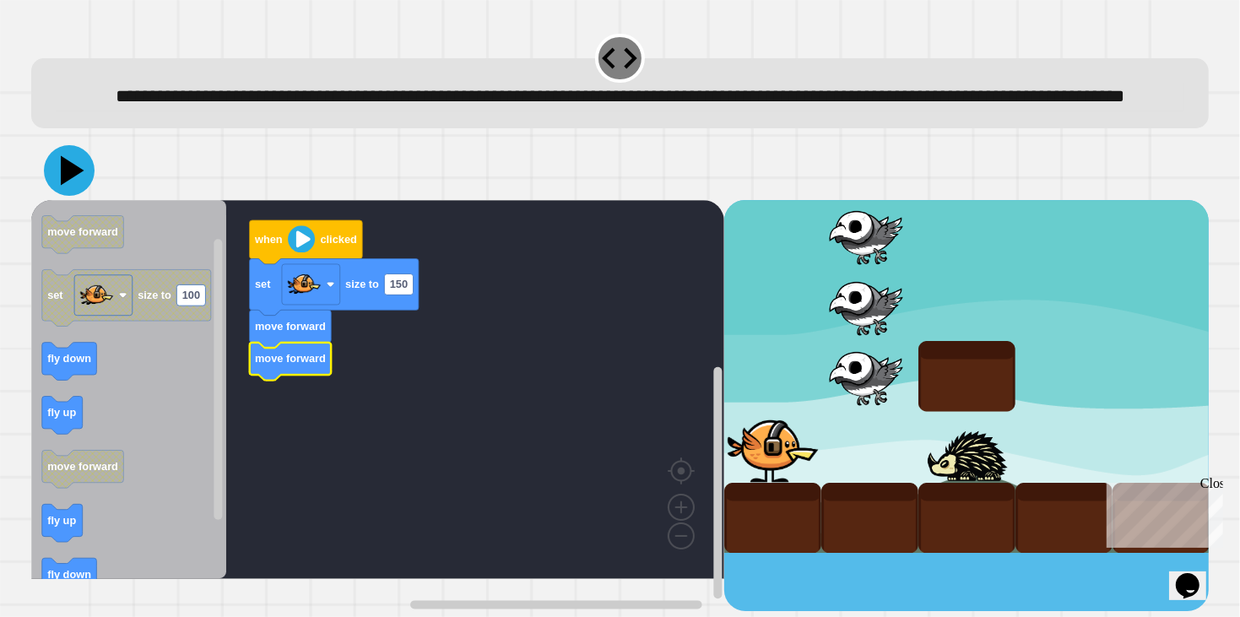
click at [82, 196] on icon at bounding box center [69, 170] width 51 height 51
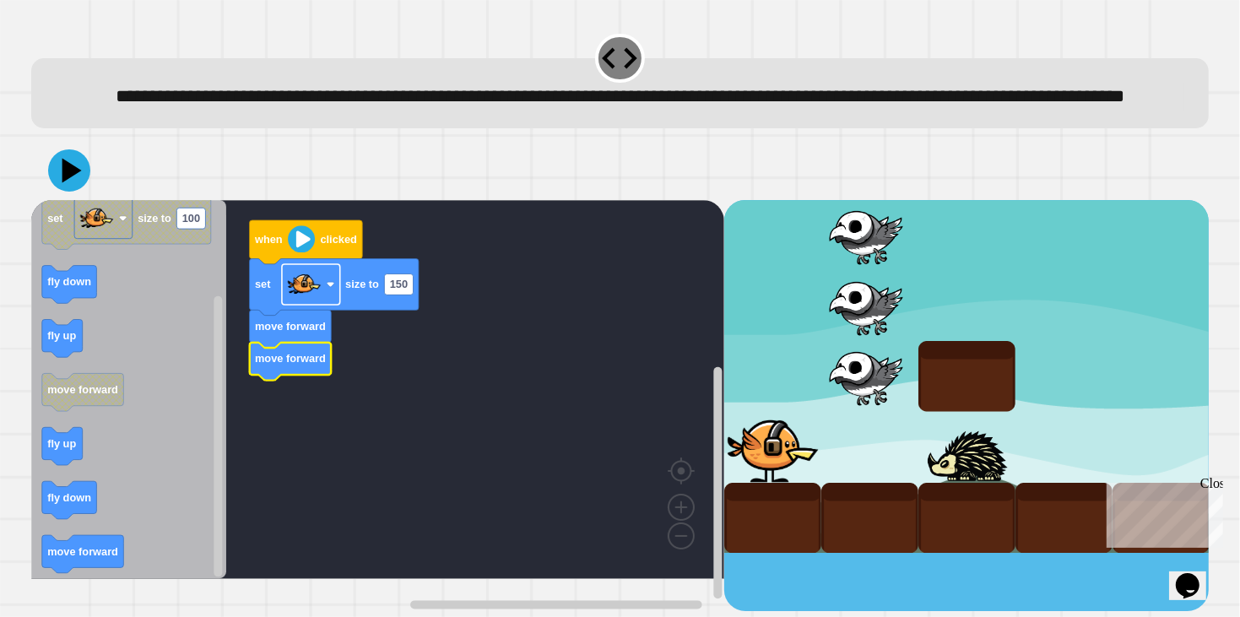
click at [320, 301] on image "Blockly Workspace" at bounding box center [304, 285] width 34 height 34
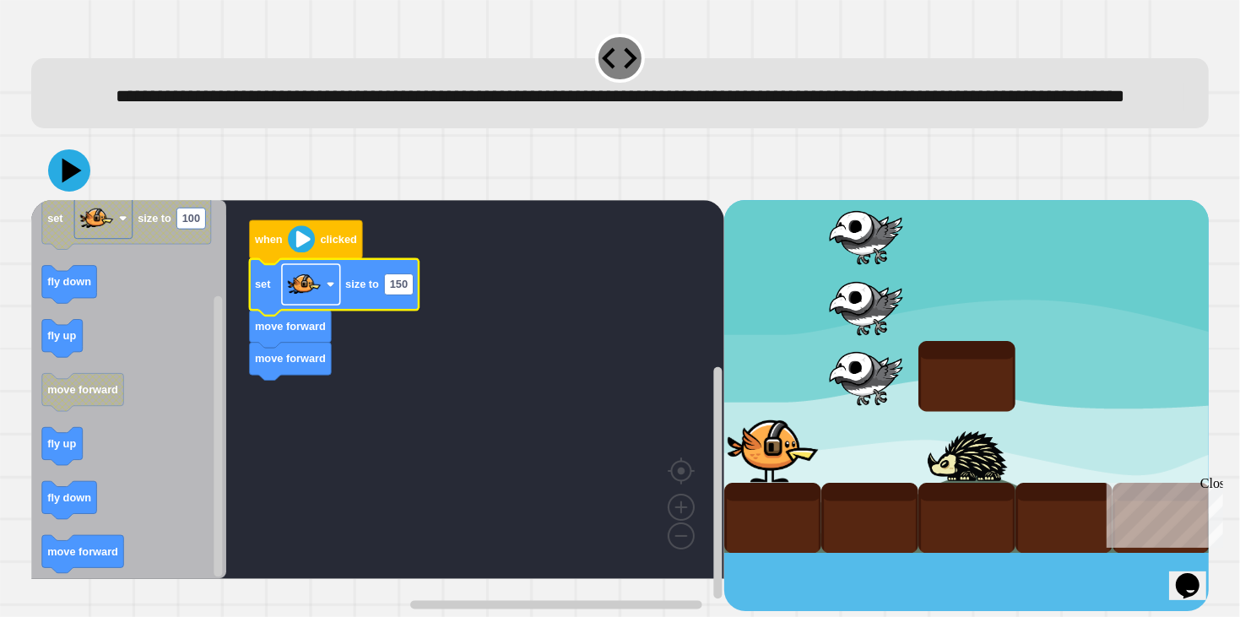
click at [320, 301] on image "Blockly Workspace" at bounding box center [304, 285] width 34 height 34
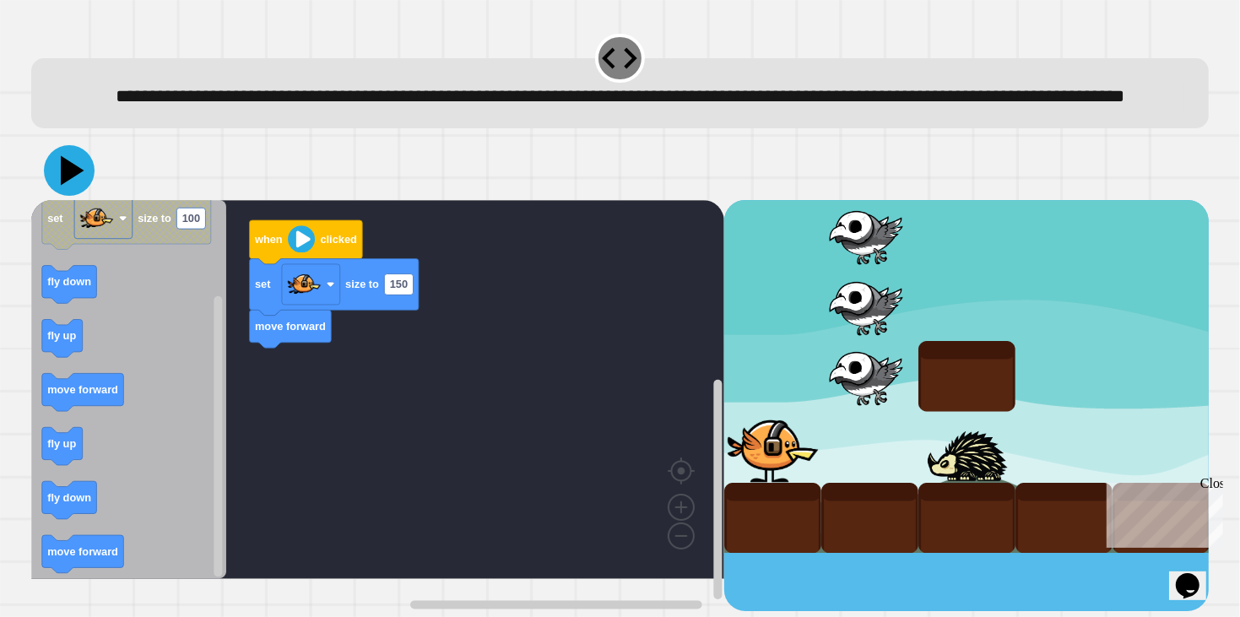
click at [73, 196] on icon at bounding box center [69, 170] width 51 height 51
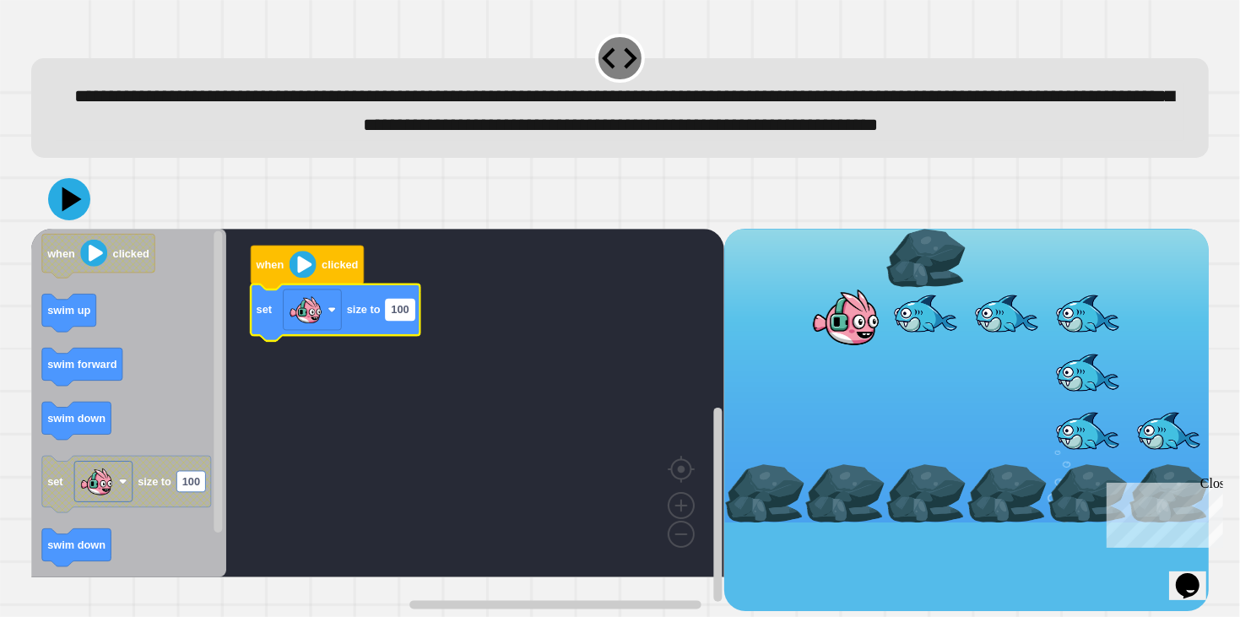
click at [401, 317] on text "100" at bounding box center [400, 310] width 18 height 13
click at [408, 350] on input "***" at bounding box center [400, 343] width 29 height 21
click at [410, 348] on input "***" at bounding box center [400, 343] width 29 height 21
type input "***"
click at [203, 349] on icon "Blockly Workspace" at bounding box center [128, 403] width 195 height 349
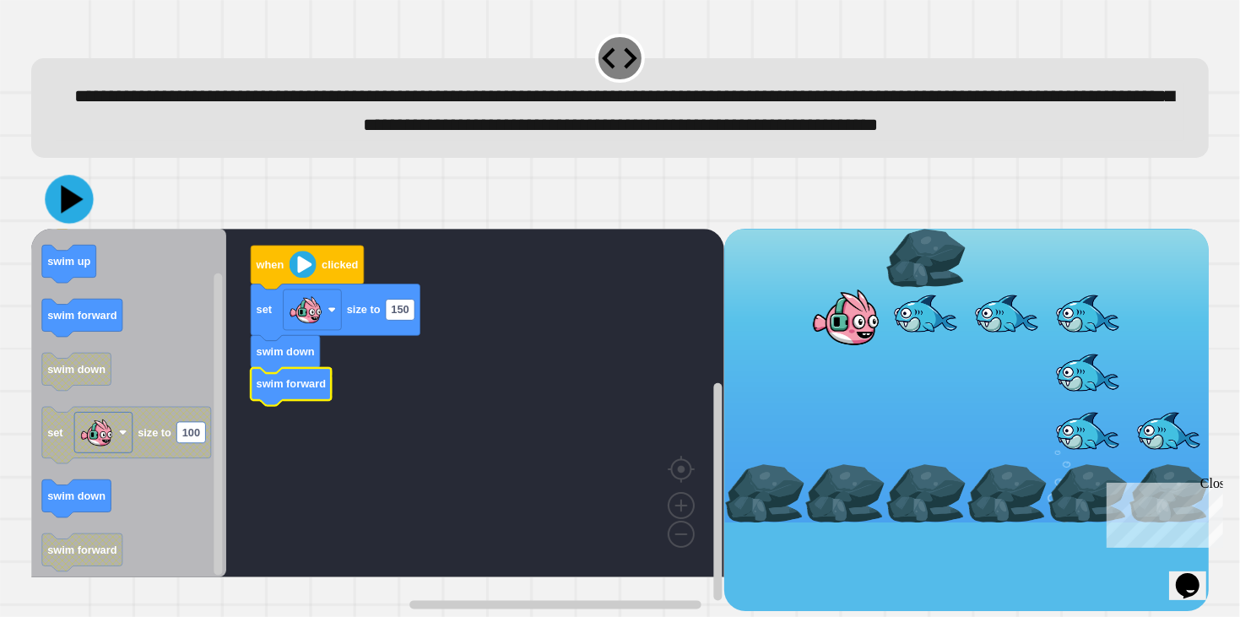
click at [72, 224] on icon at bounding box center [69, 200] width 48 height 48
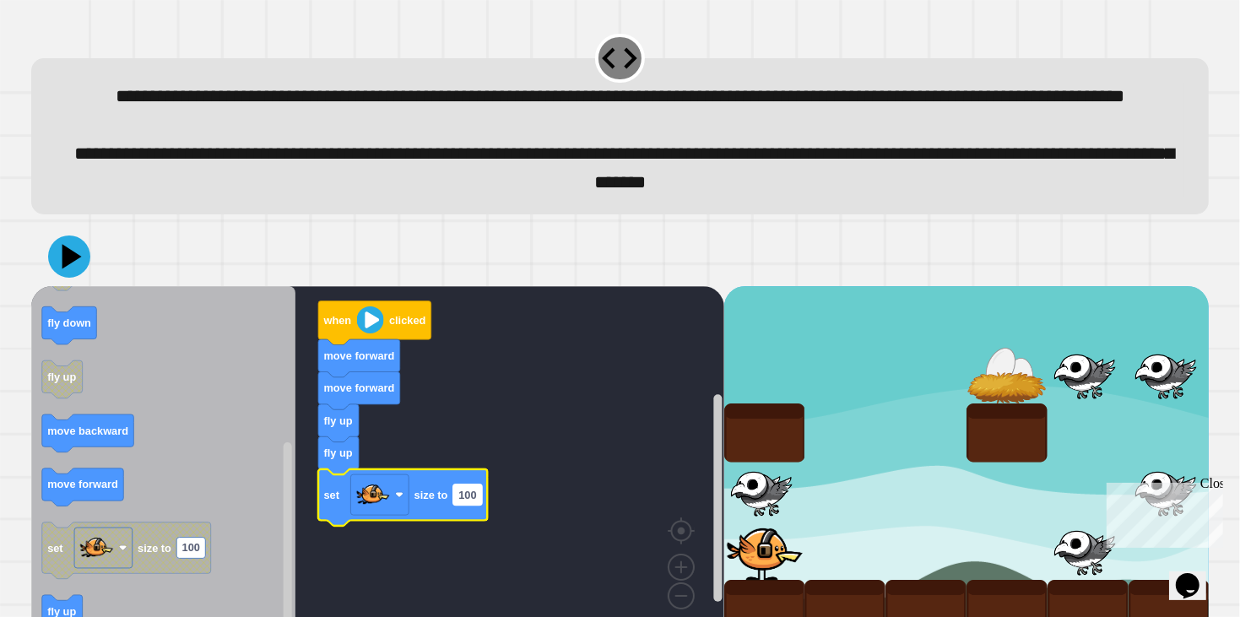
click at [469, 506] on rect "Blockly Workspace" at bounding box center [467, 495] width 29 height 21
click at [469, 533] on input "***" at bounding box center [467, 532] width 29 height 21
type input "**"
click at [248, 450] on icon "Blockly Workspace" at bounding box center [163, 462] width 265 height 353
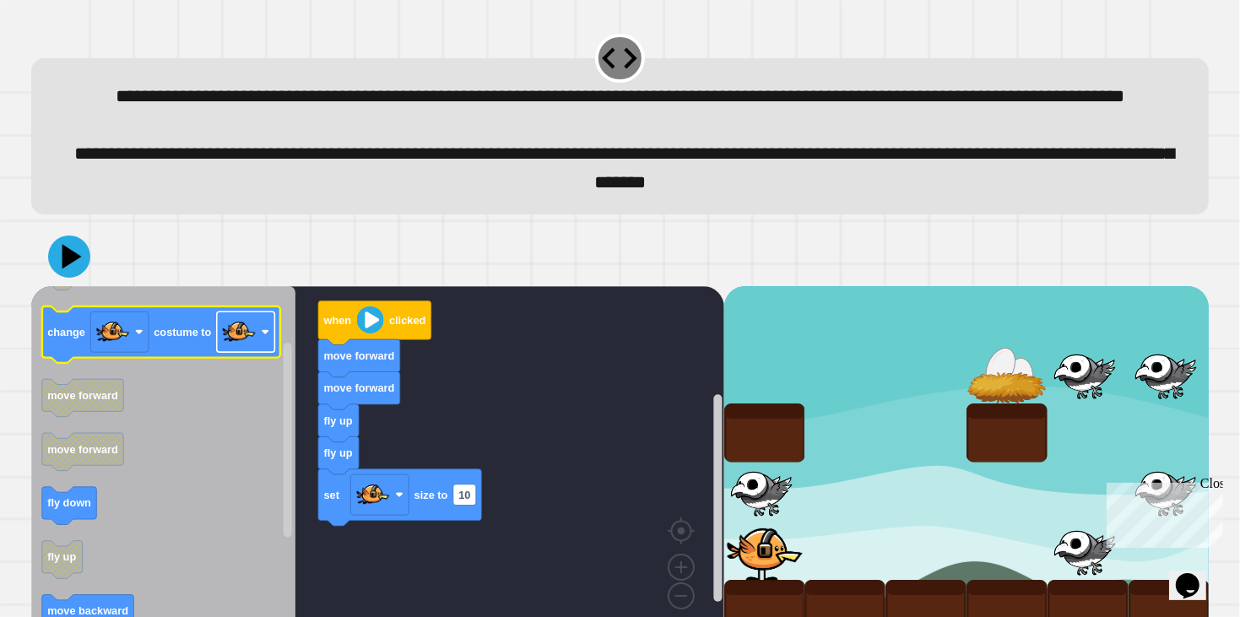
click at [252, 349] on image "Blockly Workspace" at bounding box center [239, 332] width 34 height 34
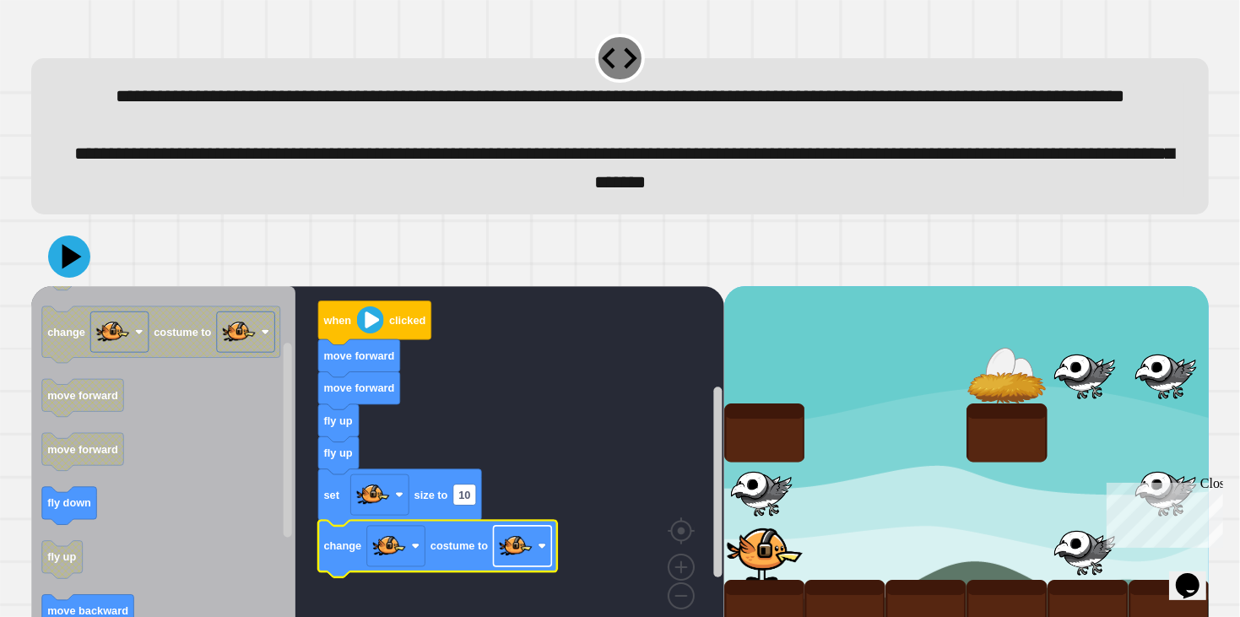
click at [519, 563] on image "Blockly Workspace" at bounding box center [516, 546] width 34 height 34
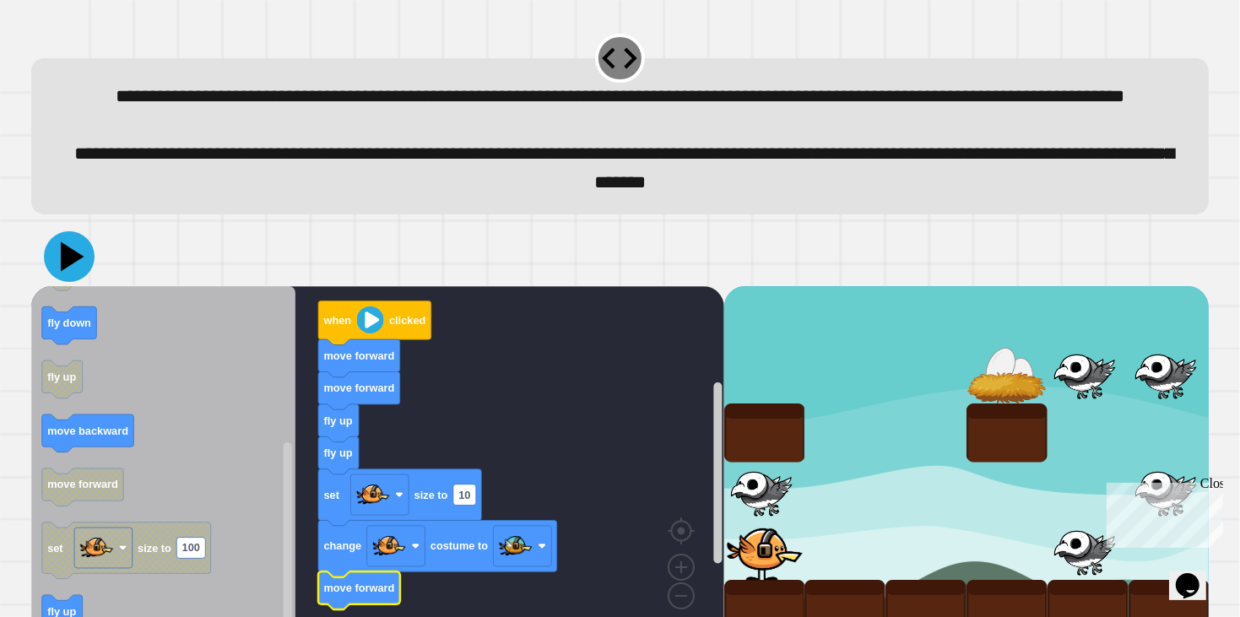
click at [63, 272] on icon at bounding box center [73, 257] width 24 height 30
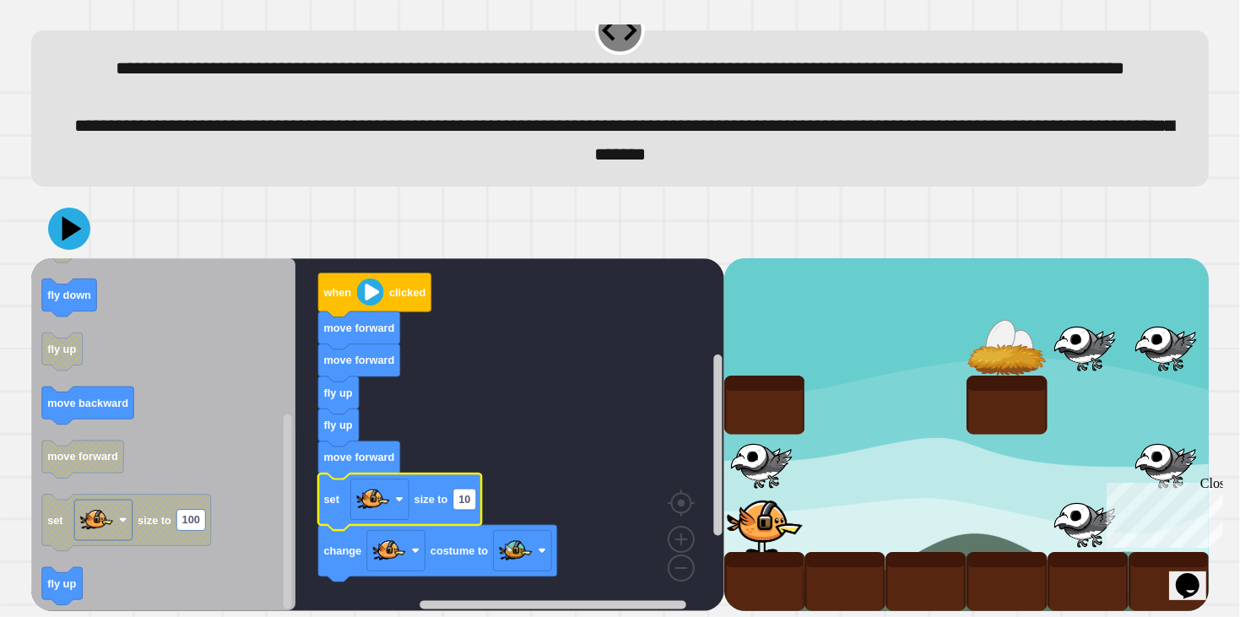
scroll to position [63, 0]
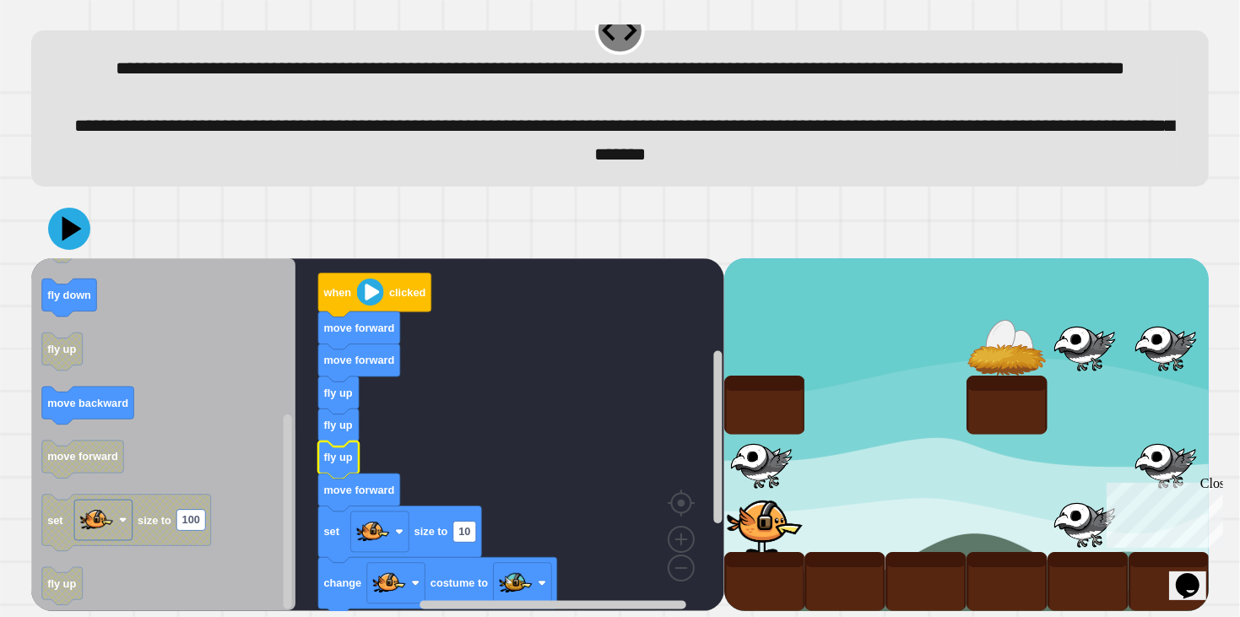
click at [81, 231] on icon at bounding box center [69, 229] width 42 height 42
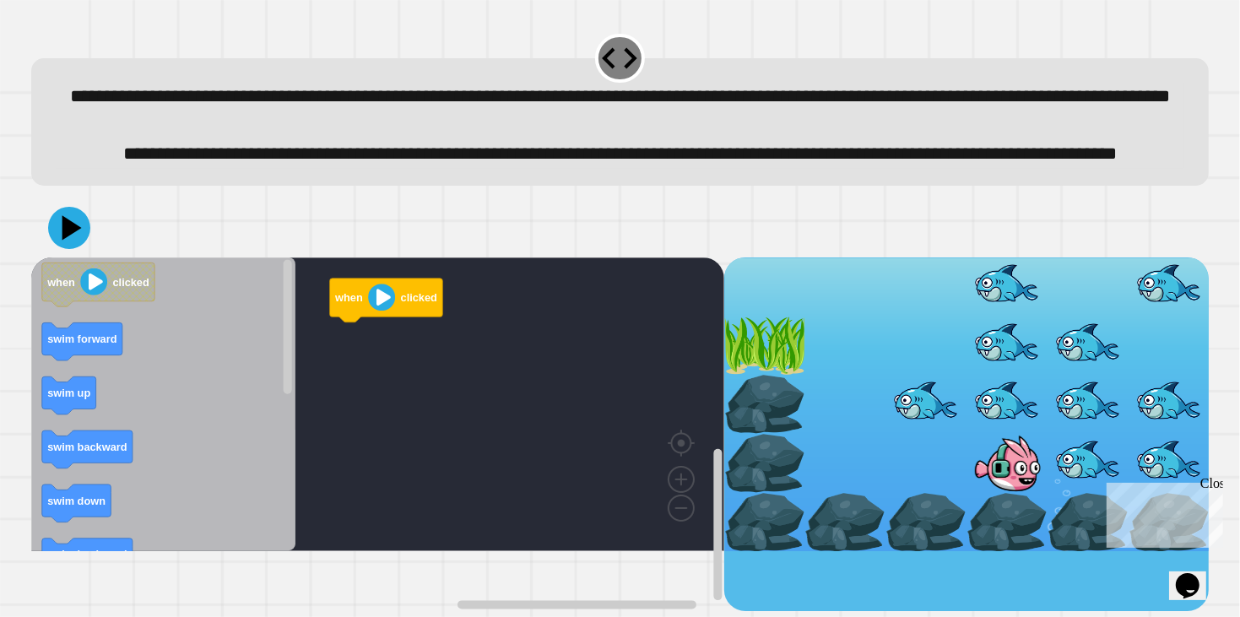
scroll to position [5, 0]
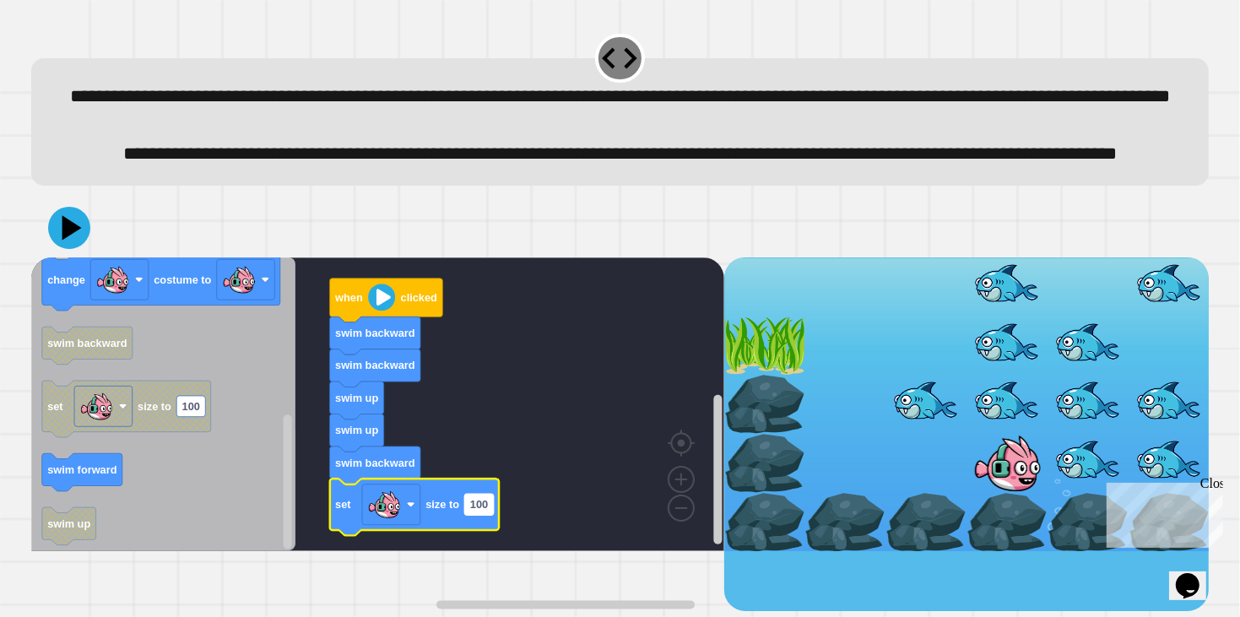
click at [490, 515] on rect "Blockly Workspace" at bounding box center [478, 504] width 29 height 21
click at [486, 565] on input "***" at bounding box center [478, 565] width 29 height 21
type input "**"
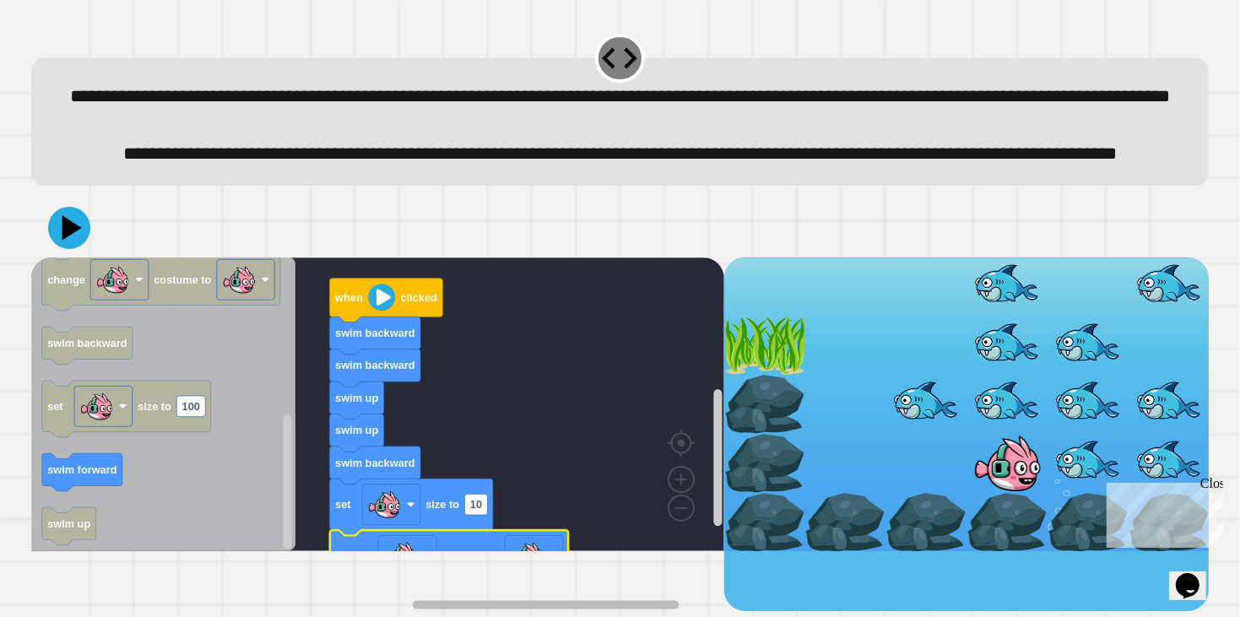
click at [529, 599] on rect "Blockly Workspace" at bounding box center [508, 605] width 415 height 13
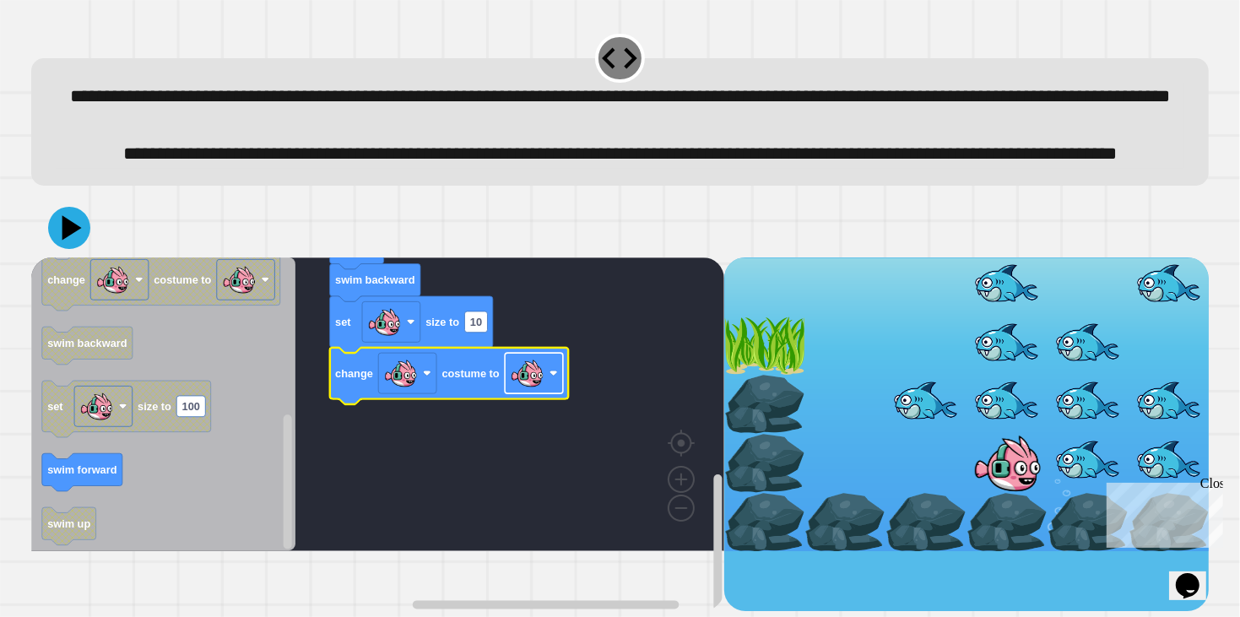
click at [528, 390] on image "Blockly Workspace" at bounding box center [527, 373] width 34 height 34
click at [65, 242] on icon at bounding box center [73, 228] width 24 height 30
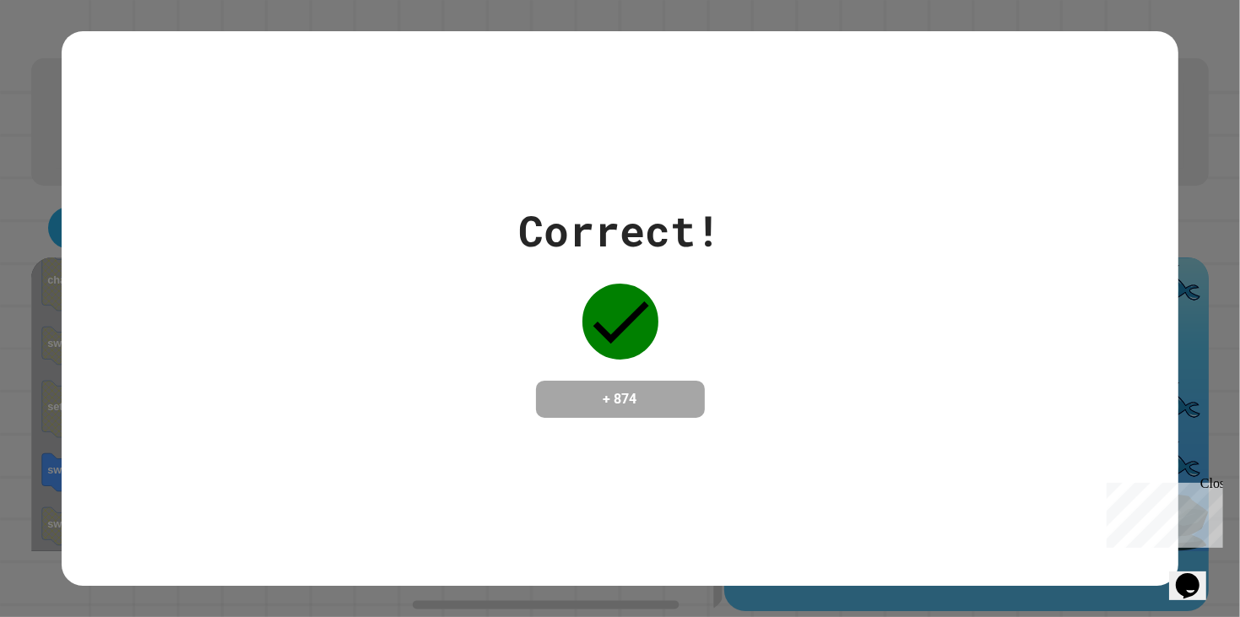
click at [621, 463] on div "Correct! + 874" at bounding box center [620, 308] width 1116 height 555
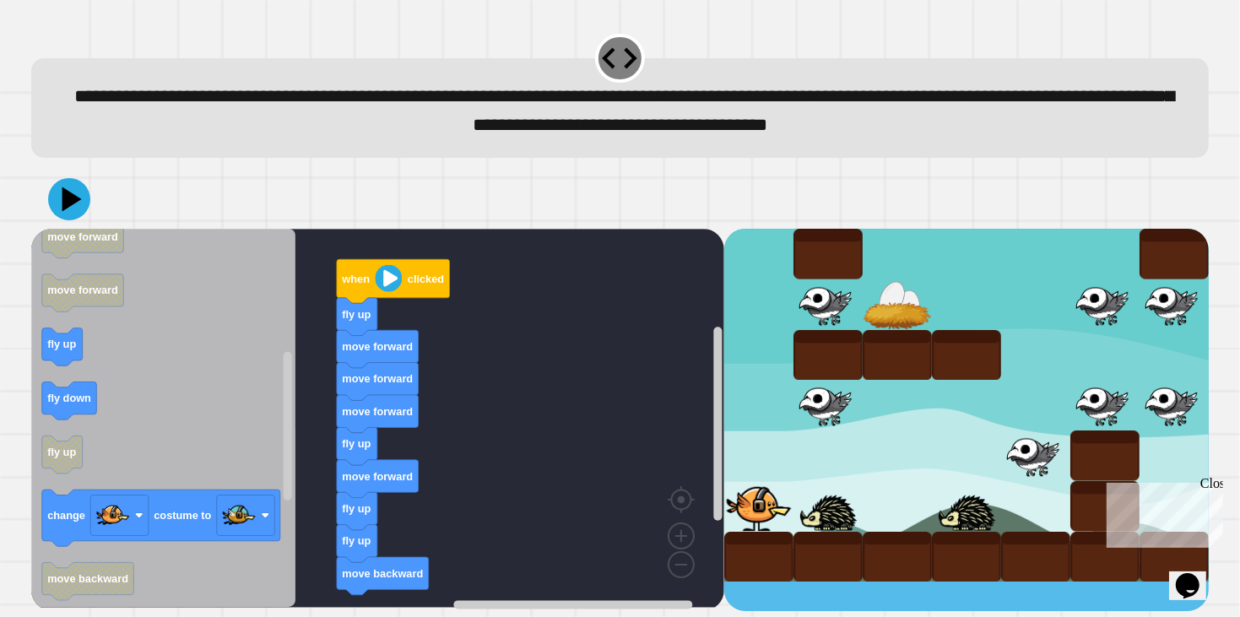
click at [87, 398] on text "fly down" at bounding box center [69, 399] width 44 height 13
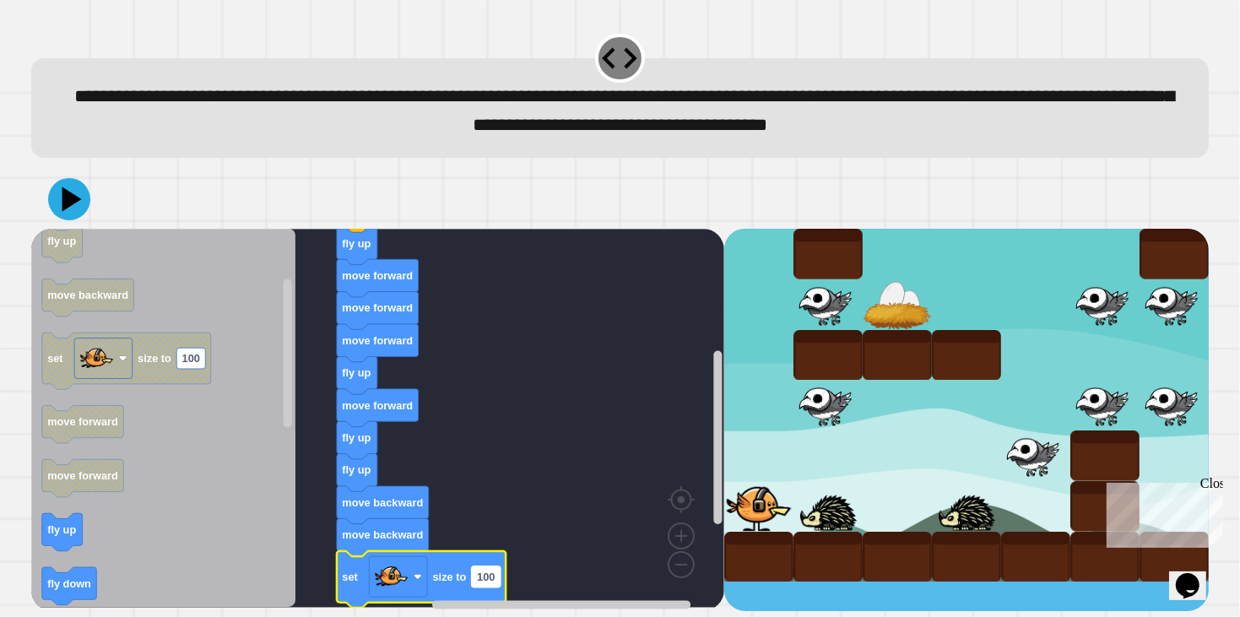
click at [492, 576] on text "100" at bounding box center [486, 577] width 18 height 13
click at [496, 577] on input "***" at bounding box center [485, 580] width 29 height 21
type input "**"
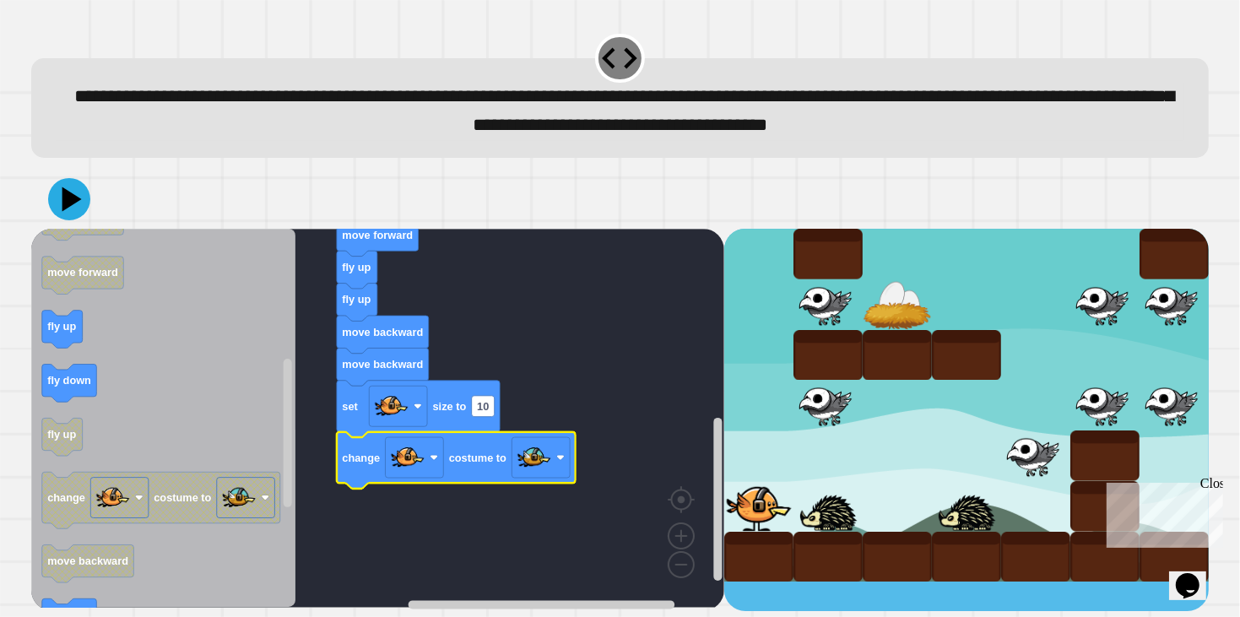
click at [46, 194] on div at bounding box center [620, 199] width 1179 height 59
click at [53, 194] on icon at bounding box center [69, 199] width 42 height 42
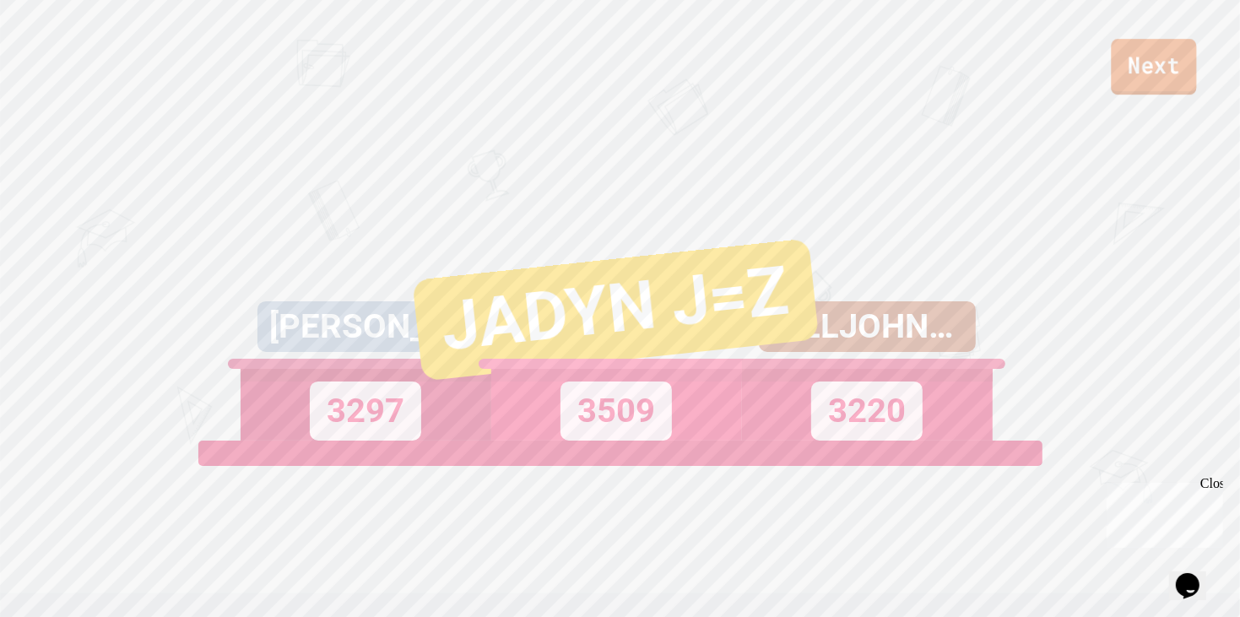
click at [1145, 65] on link "Next" at bounding box center [1153, 67] width 85 height 56
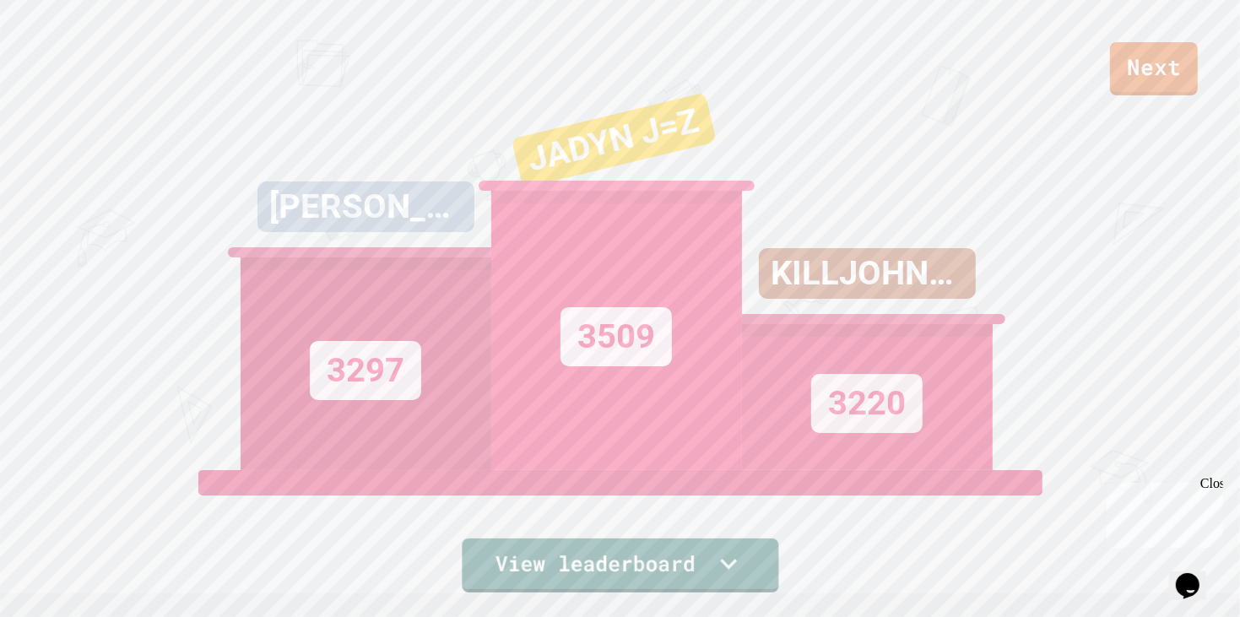
click at [720, 596] on div "Next [PERSON_NAME] 3297 JADYN J=Z 3509 KILLJOHNLENNON 3220 View leaderboard" at bounding box center [620, 308] width 1240 height 617
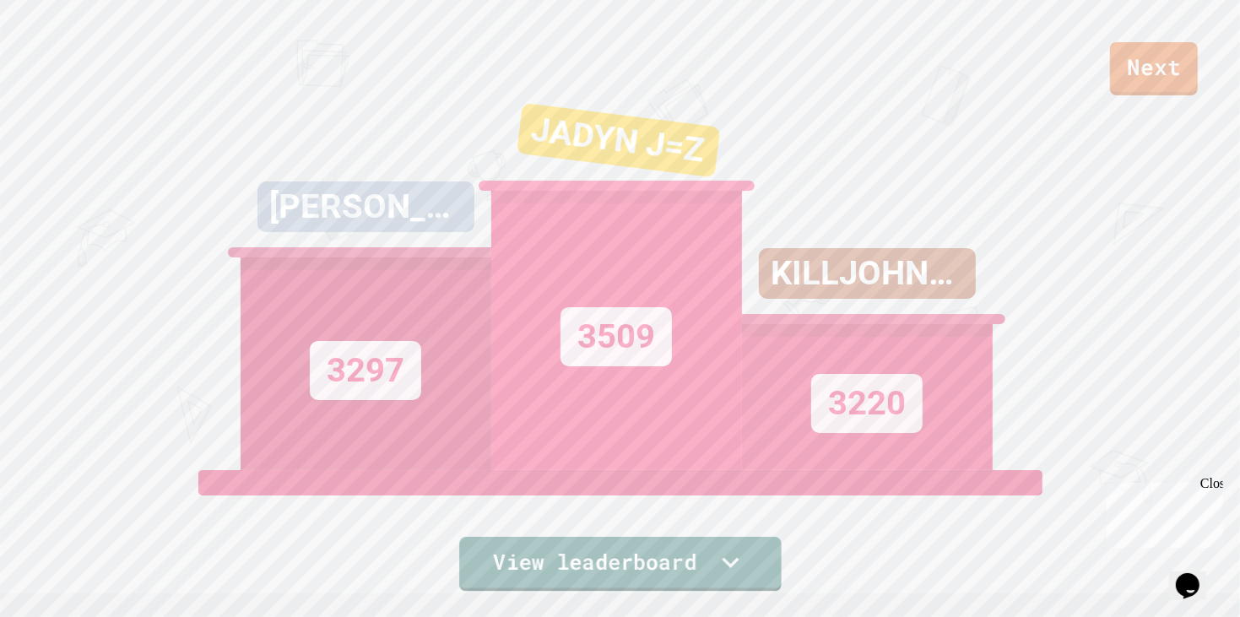
click at [719, 574] on icon at bounding box center [730, 562] width 34 height 34
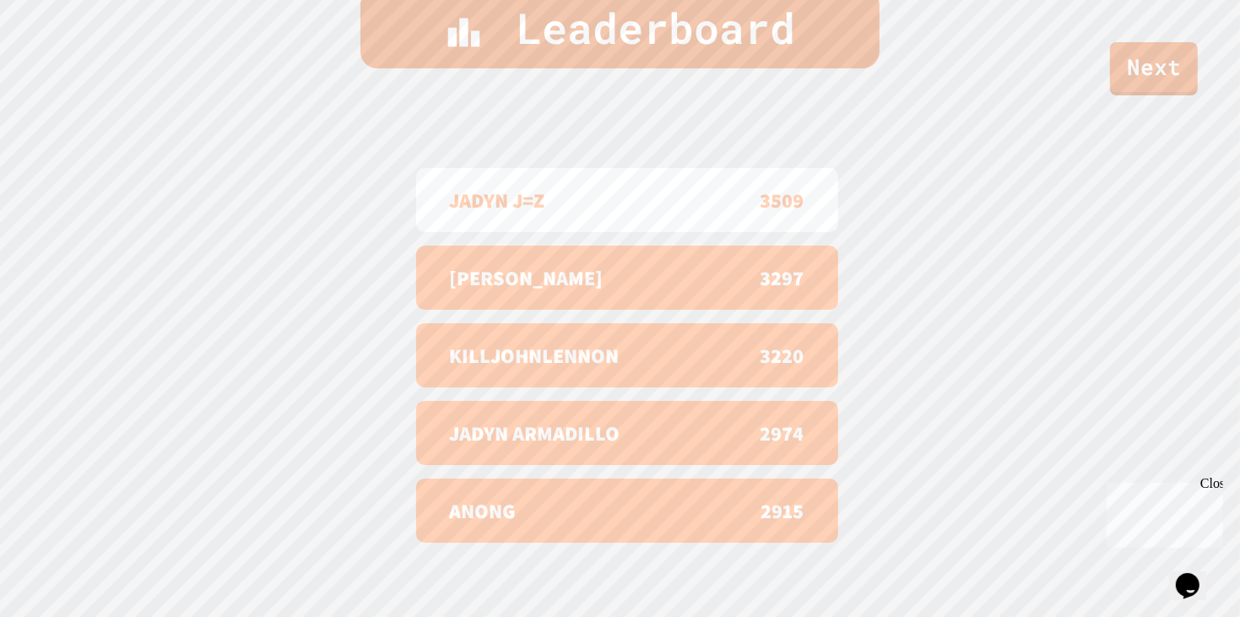
scroll to position [691, 0]
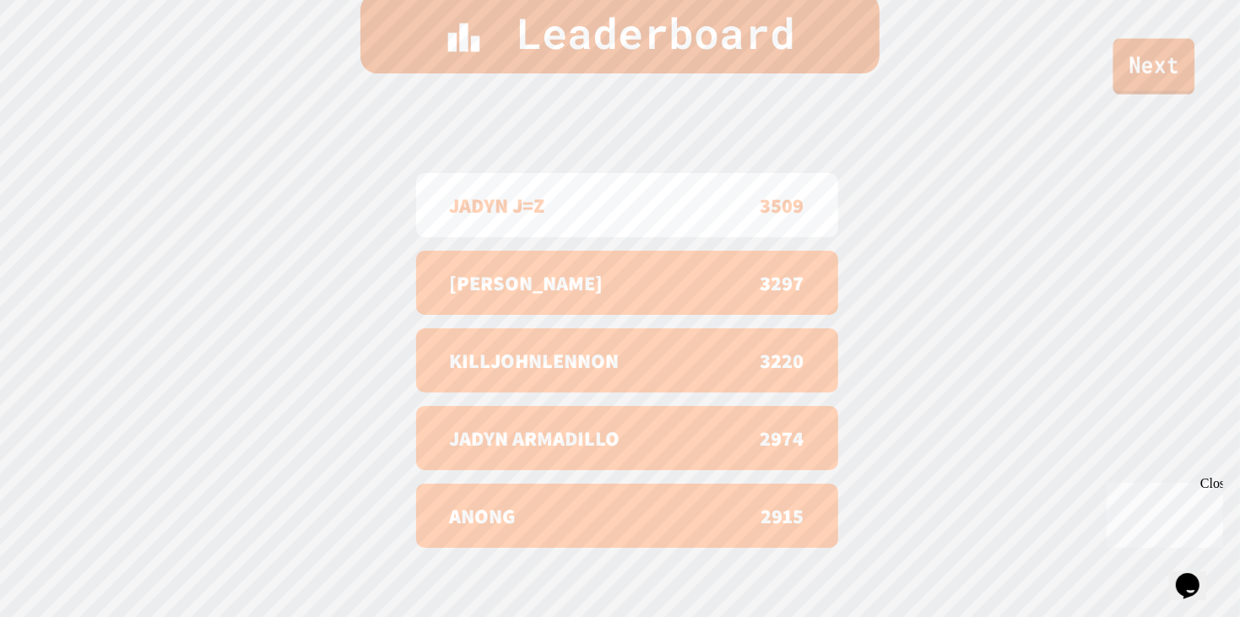
click at [1152, 51] on link "Next" at bounding box center [1155, 67] width 82 height 56
